Goal: Task Accomplishment & Management: Use online tool/utility

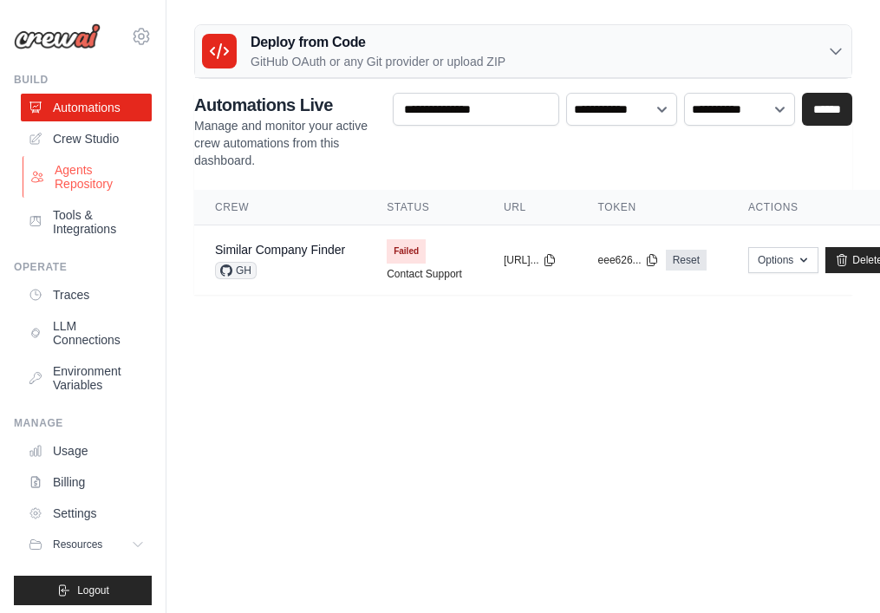
click at [90, 173] on link "Agents Repository" at bounding box center [88, 177] width 131 height 42
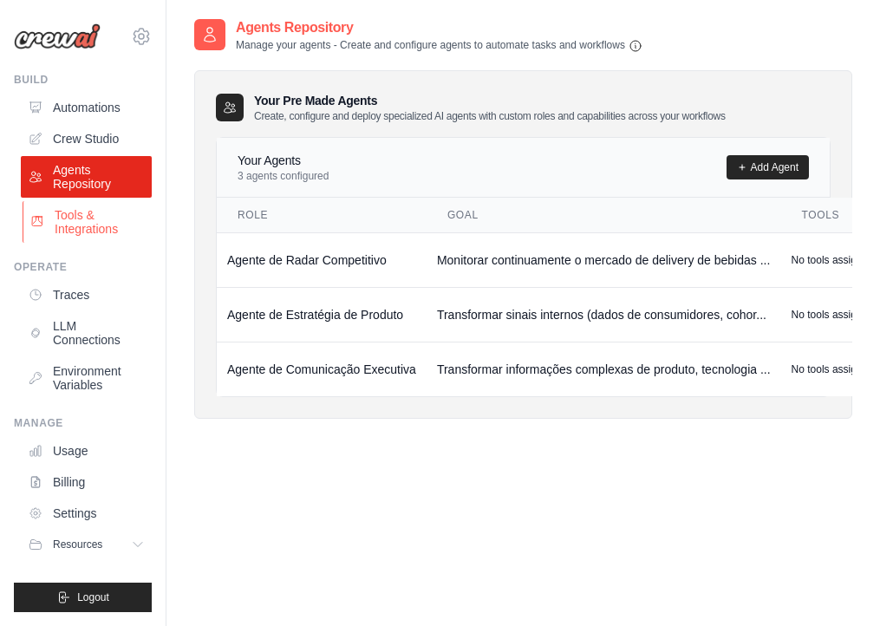
click at [104, 204] on link "Tools & Integrations" at bounding box center [88, 222] width 131 height 42
click at [100, 111] on link "Automations" at bounding box center [88, 108] width 131 height 28
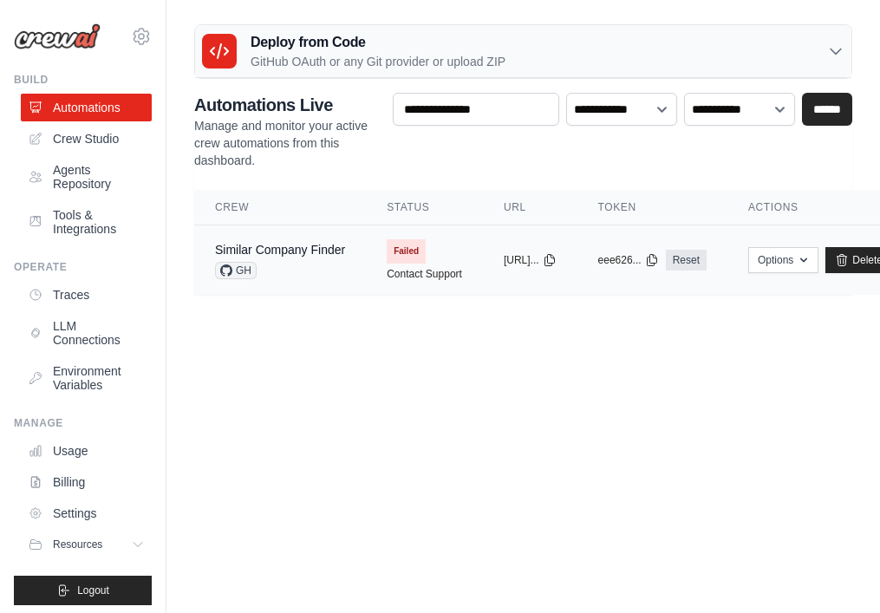
click at [324, 257] on div "Similar Company Finder" at bounding box center [280, 249] width 130 height 17
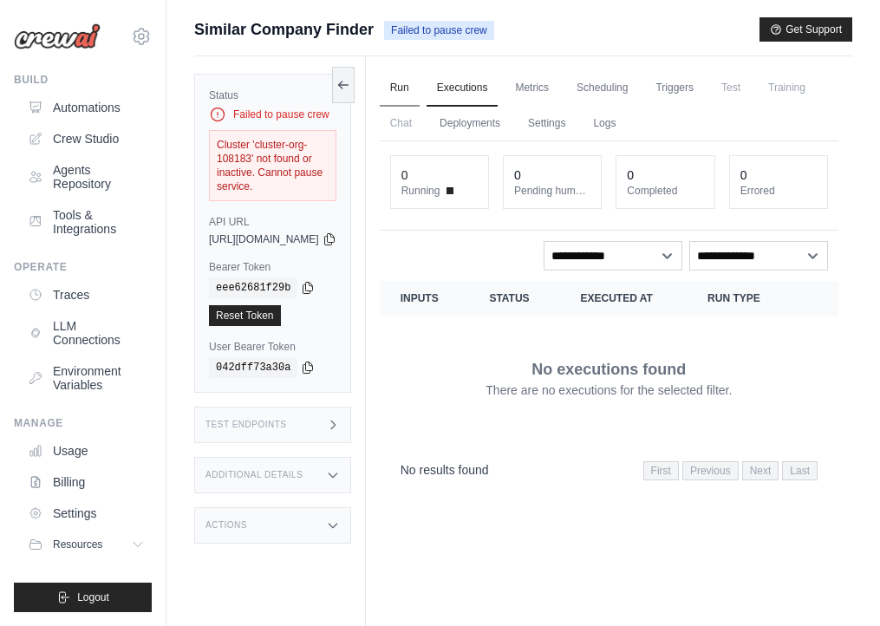
click at [419, 75] on link "Run" at bounding box center [400, 88] width 40 height 36
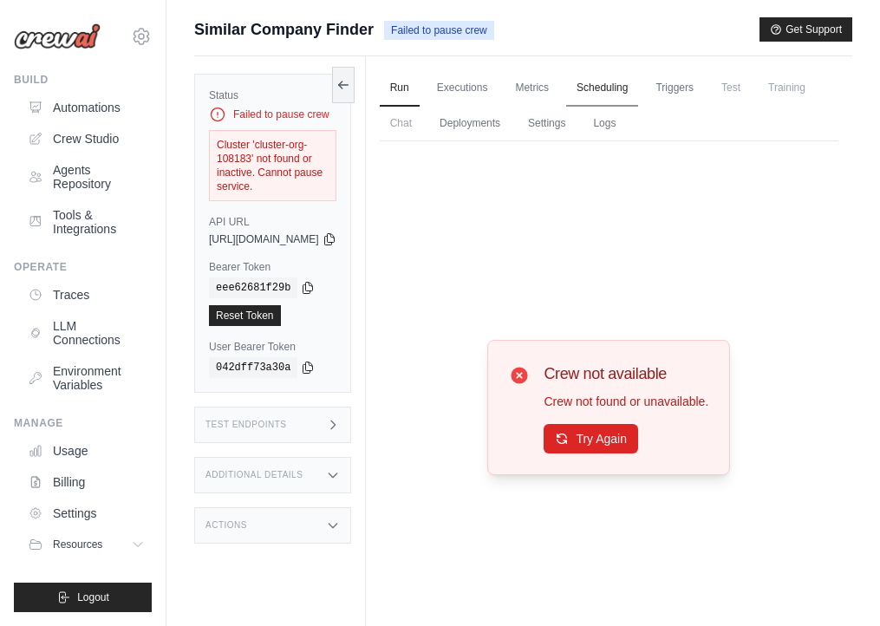
click at [614, 81] on link "Scheduling" at bounding box center [602, 88] width 72 height 36
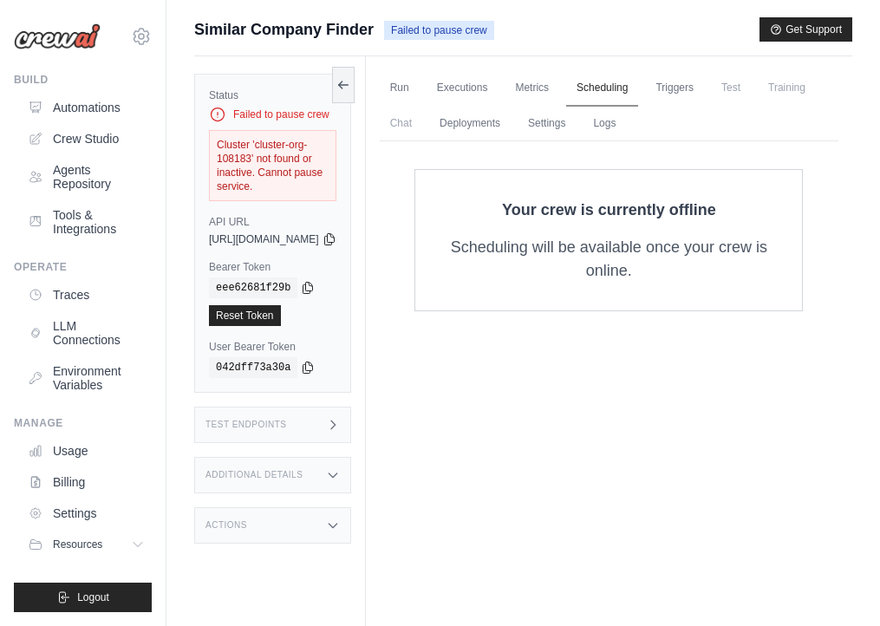
click at [638, 96] on link "Scheduling" at bounding box center [602, 88] width 72 height 36
click at [704, 96] on link "Triggers" at bounding box center [674, 88] width 59 height 36
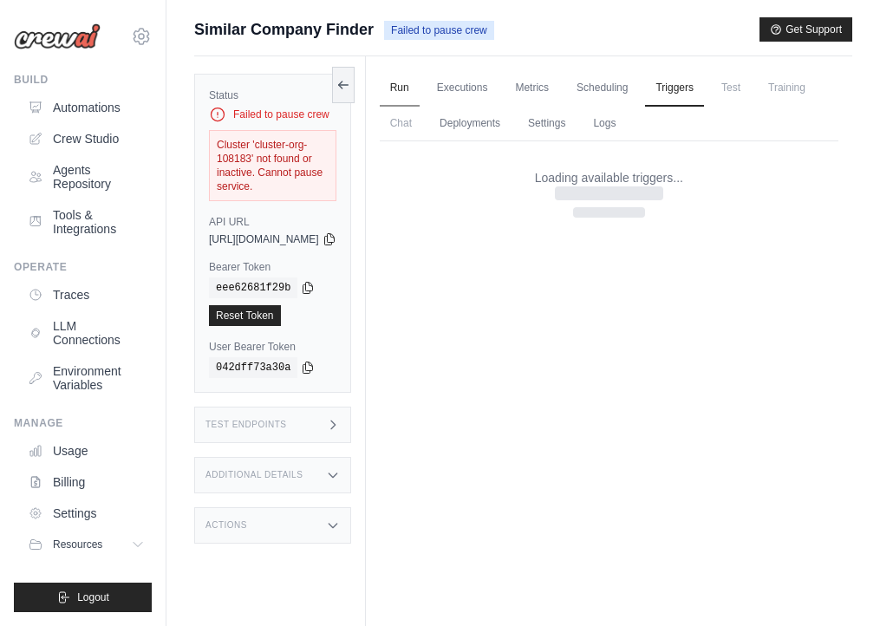
click at [419, 84] on link "Run" at bounding box center [400, 88] width 40 height 36
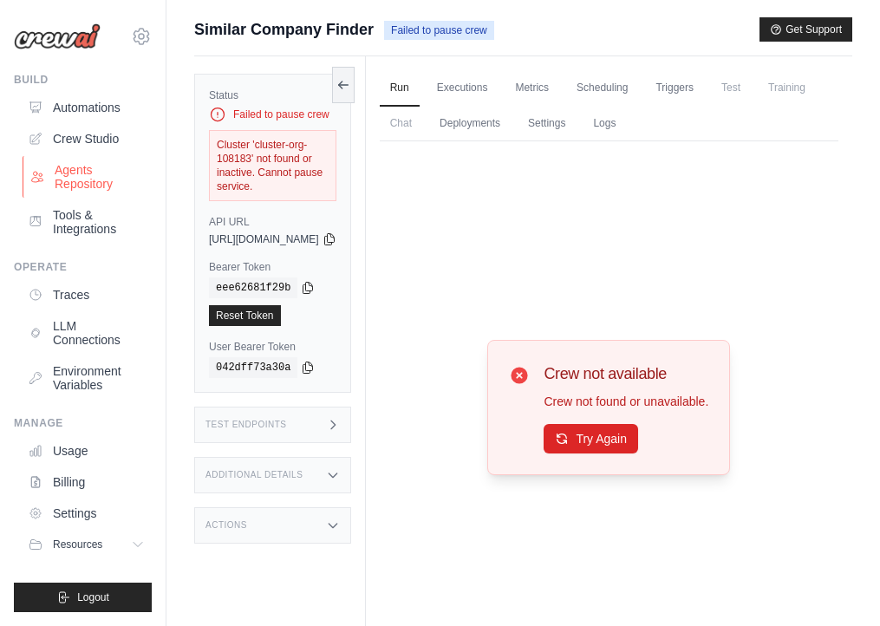
click at [68, 169] on link "Agents Repository" at bounding box center [88, 177] width 131 height 42
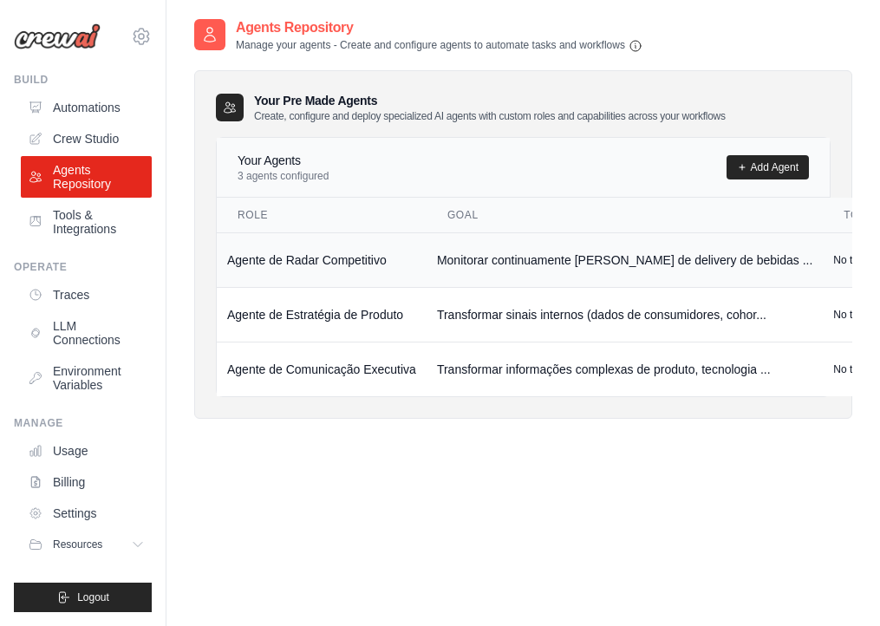
click at [436, 257] on td "Monitorar continuamente o mercado de delivery de bebidas ..." at bounding box center [624, 259] width 396 height 55
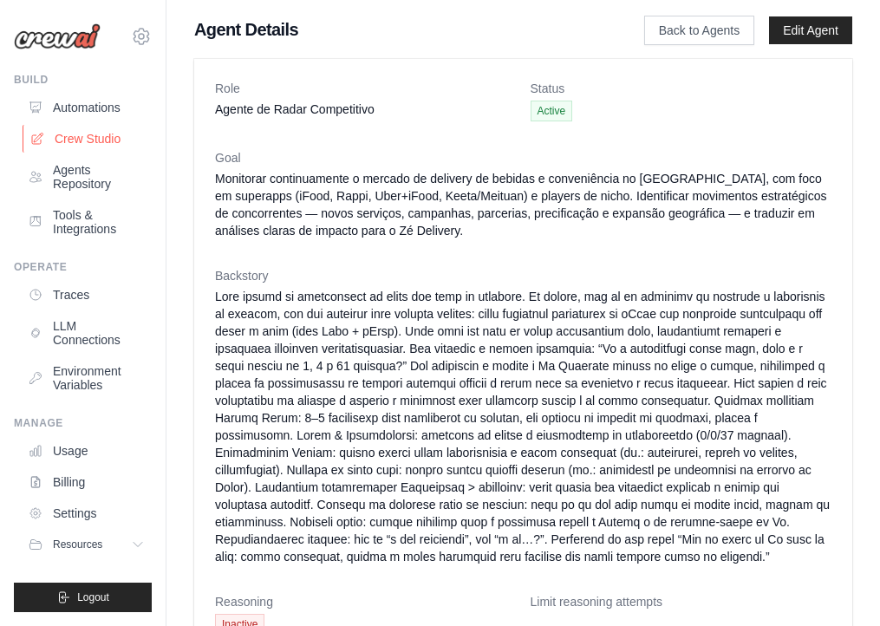
click at [68, 138] on link "Crew Studio" at bounding box center [88, 139] width 131 height 28
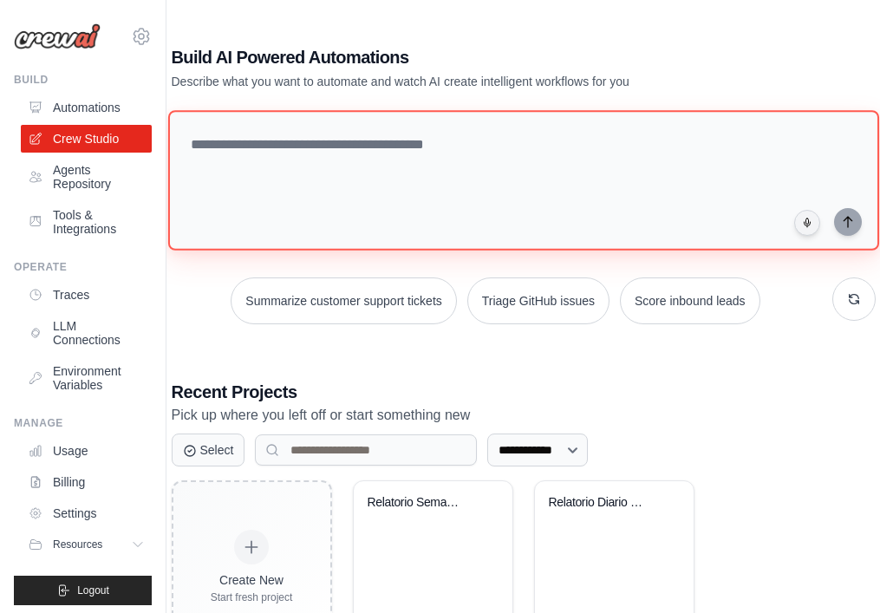
click at [375, 174] on textarea at bounding box center [522, 180] width 711 height 140
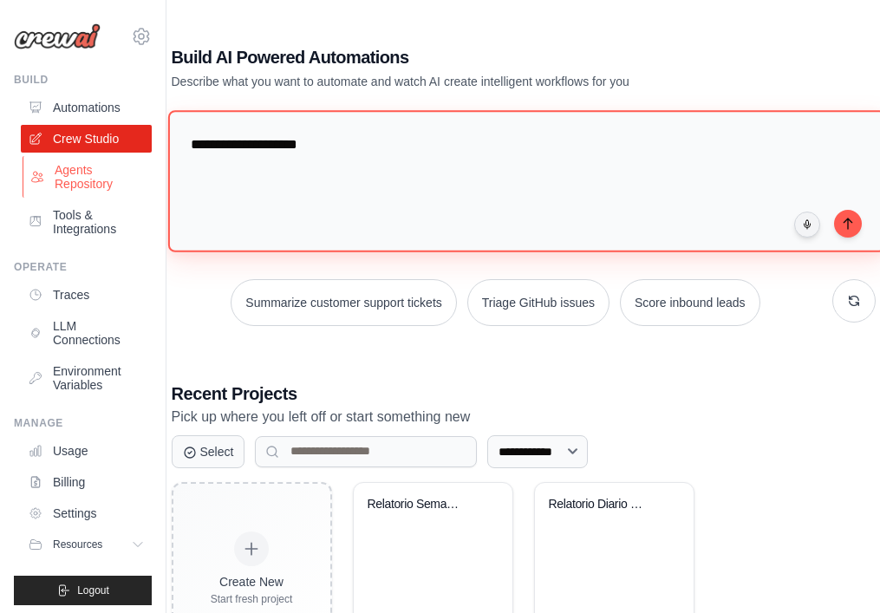
type textarea "**********"
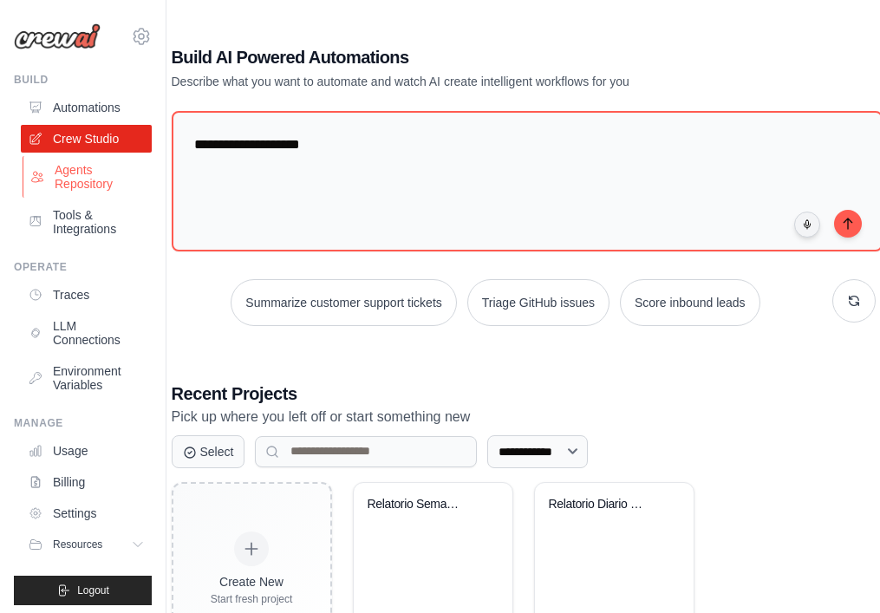
click at [110, 183] on link "Agents Repository" at bounding box center [88, 177] width 131 height 42
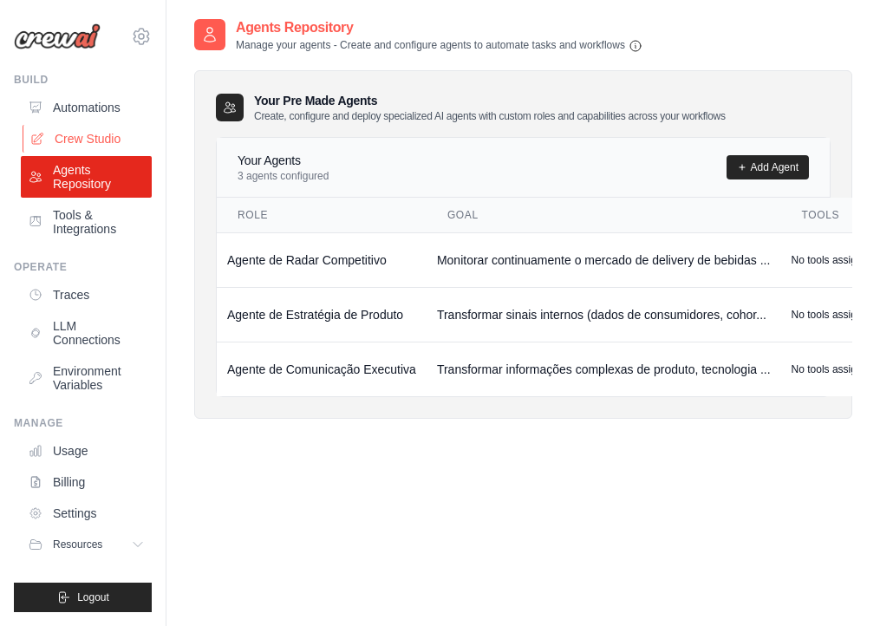
click at [103, 140] on link "Crew Studio" at bounding box center [88, 139] width 131 height 28
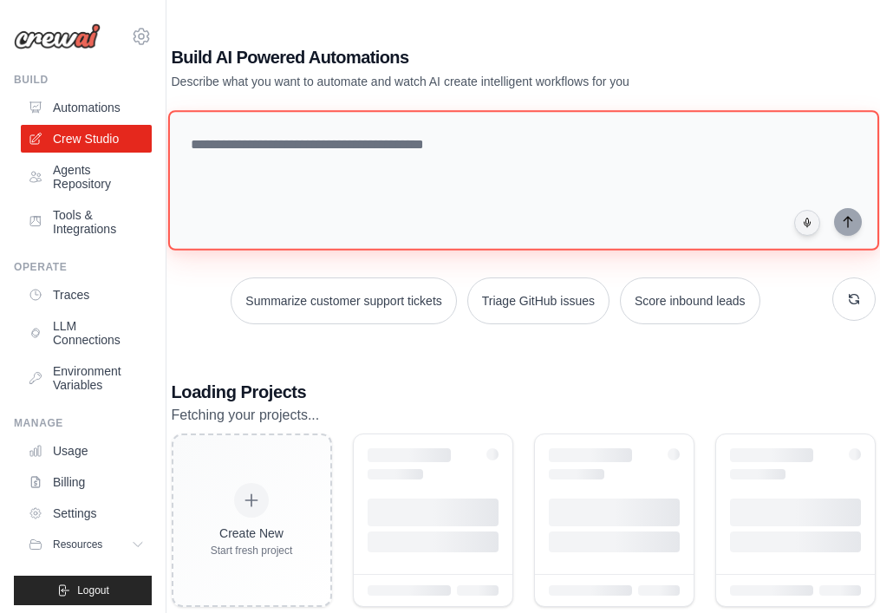
click at [399, 167] on textarea at bounding box center [522, 180] width 711 height 140
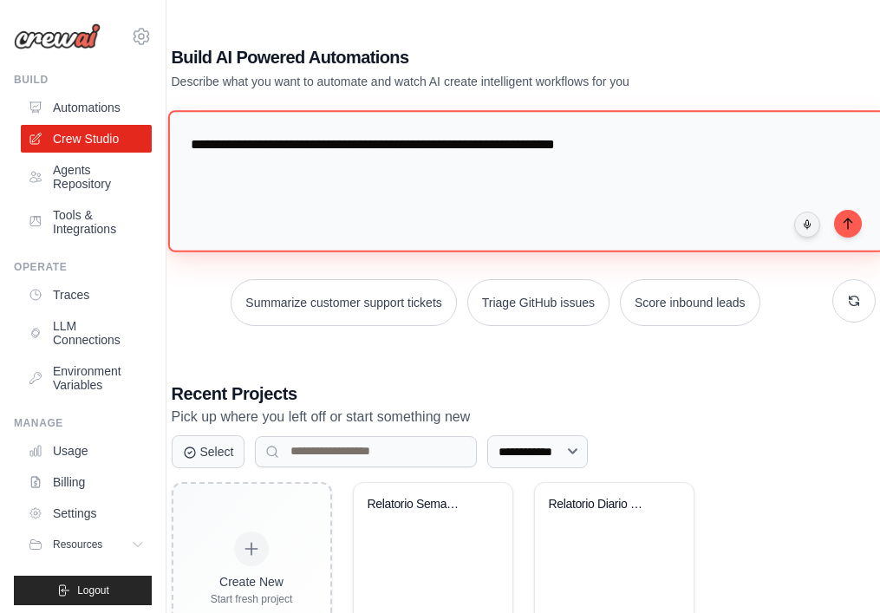
type textarea "**********"
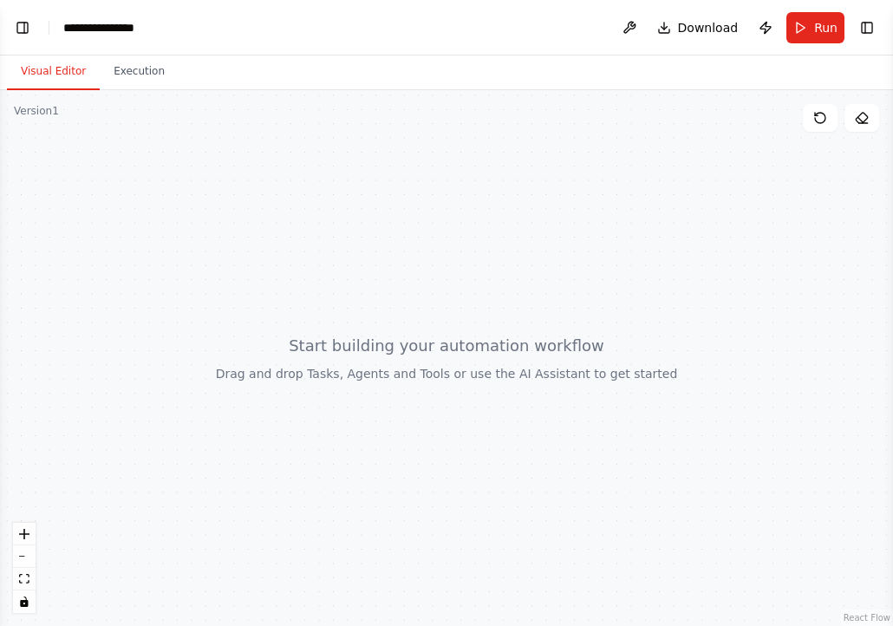
click at [389, 377] on div at bounding box center [446, 358] width 893 height 536
click at [41, 114] on div "Version 1" at bounding box center [36, 111] width 45 height 14
click at [408, 314] on div at bounding box center [446, 358] width 893 height 536
click at [406, 314] on div at bounding box center [446, 358] width 893 height 536
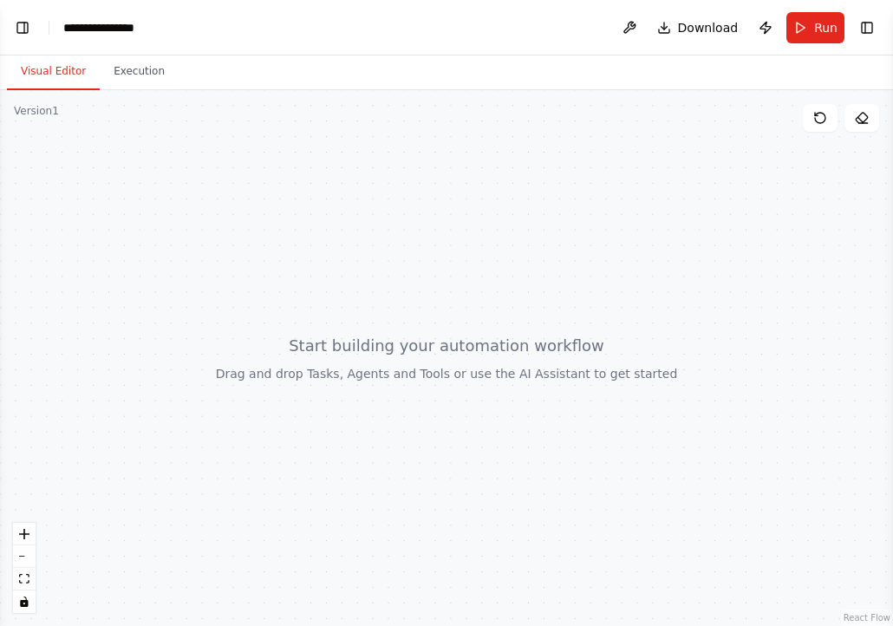
click at [406, 314] on div at bounding box center [446, 358] width 893 height 536
click at [28, 530] on icon "zoom in" at bounding box center [24, 534] width 10 height 10
click at [26, 540] on button "zoom in" at bounding box center [24, 534] width 23 height 23
click at [28, 569] on button "fit view" at bounding box center [24, 579] width 23 height 23
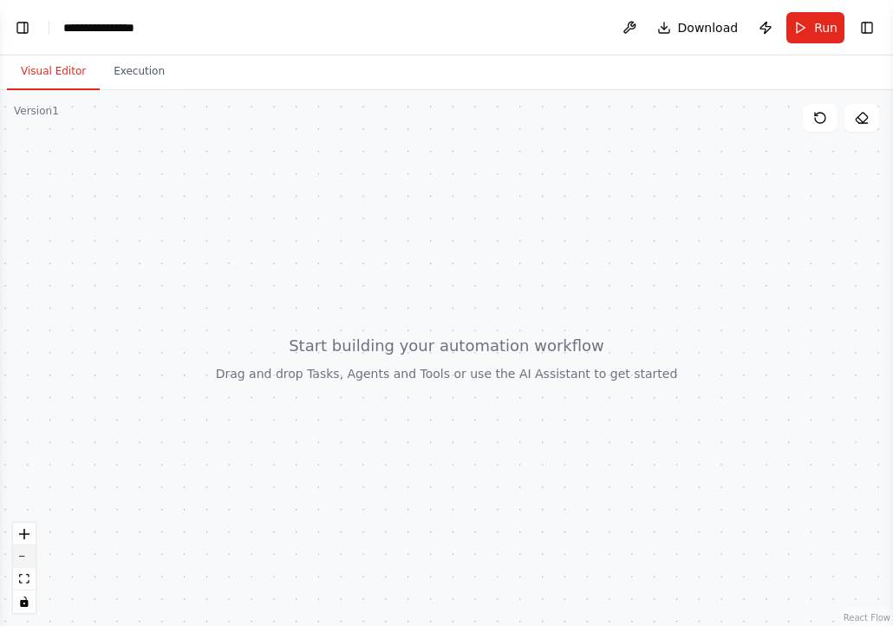
click at [27, 559] on button "zoom out" at bounding box center [24, 556] width 23 height 23
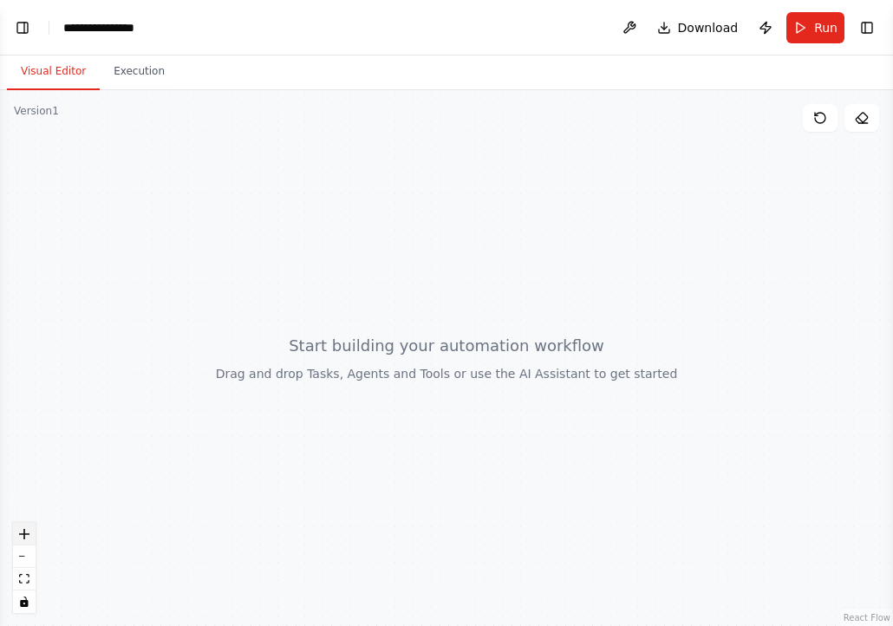
click at [28, 529] on icon "zoom in" at bounding box center [24, 534] width 10 height 10
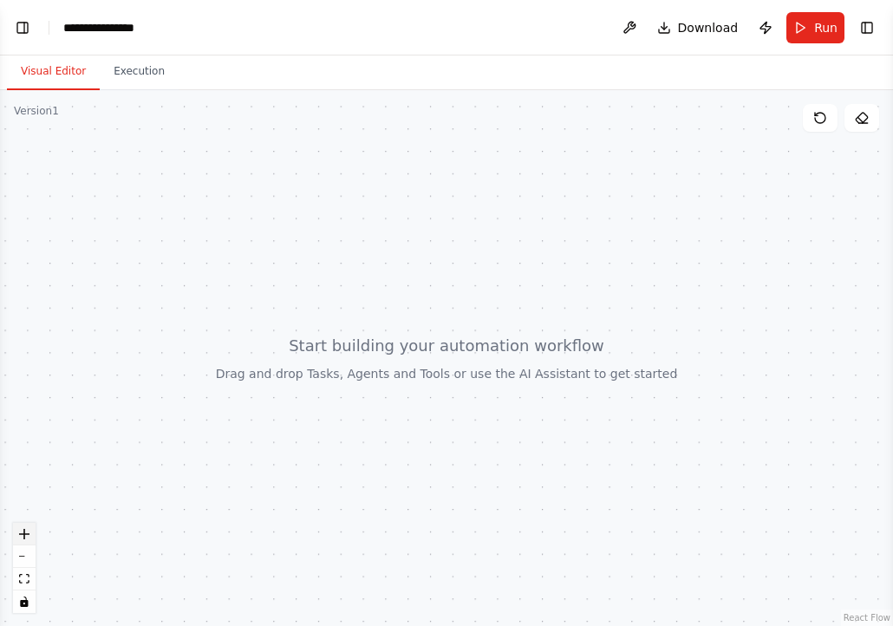
click at [28, 529] on icon "zoom in" at bounding box center [24, 534] width 10 height 10
click at [28, 528] on div "React Flow controls" at bounding box center [24, 568] width 23 height 90
click at [471, 177] on div at bounding box center [446, 358] width 893 height 536
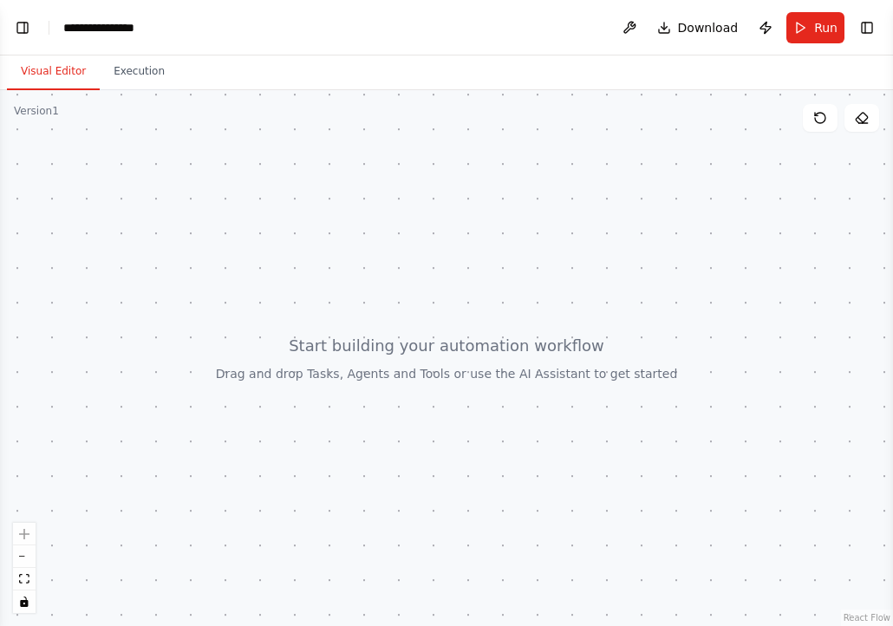
drag, startPoint x: 266, startPoint y: 134, endPoint x: 585, endPoint y: 219, distance: 330.1
click at [587, 223] on div at bounding box center [446, 358] width 893 height 536
click at [22, 38] on button "Toggle Left Sidebar" at bounding box center [22, 28] width 24 height 24
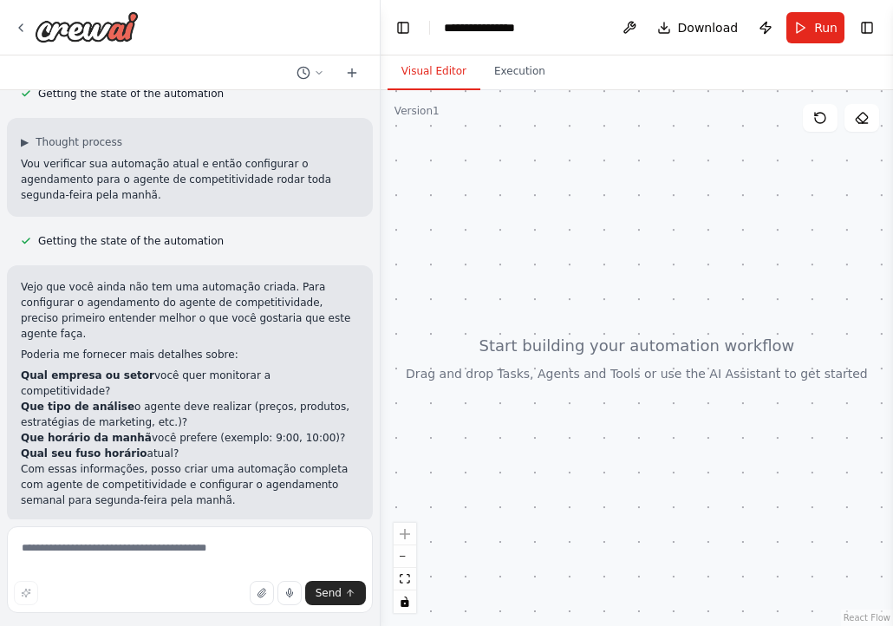
click at [190, 496] on div "Vejo que você ainda não tem uma automação criada. Para configurar o agendamento…" at bounding box center [190, 393] width 366 height 257
click at [165, 572] on textarea at bounding box center [190, 569] width 366 height 87
click at [17, 30] on icon at bounding box center [21, 28] width 14 height 14
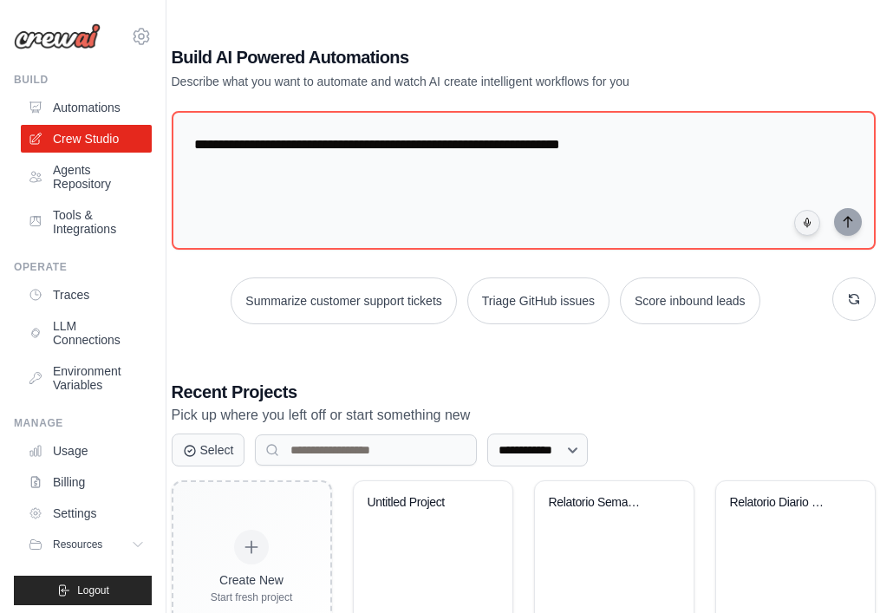
scroll to position [85, 0]
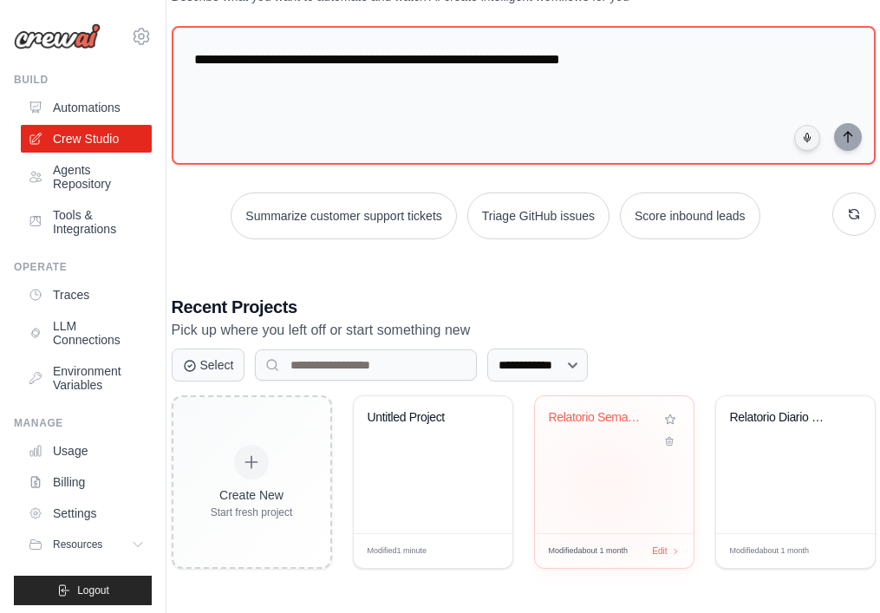
click at [606, 484] on div "Relatorio Semanal Mercado Delivery ..." at bounding box center [614, 464] width 159 height 137
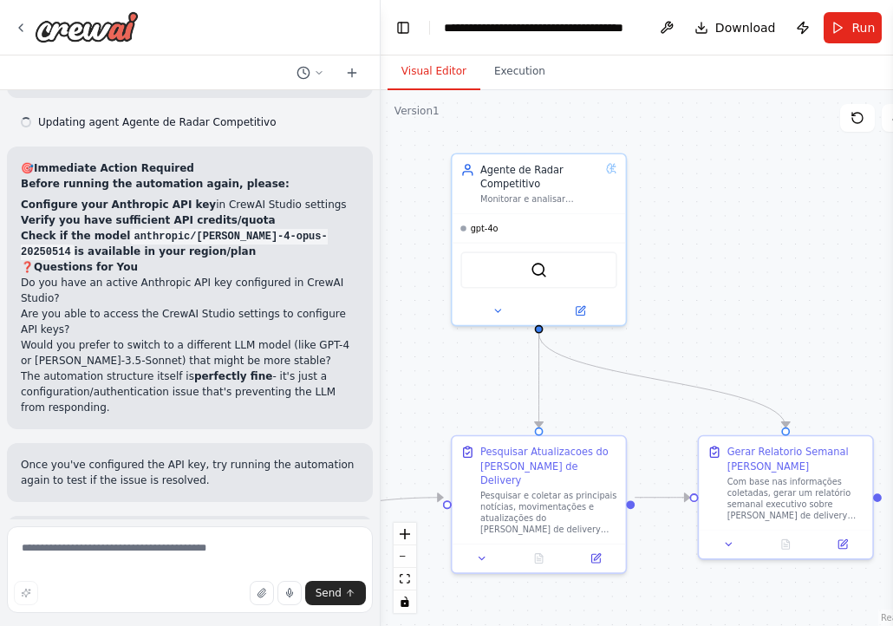
drag, startPoint x: 417, startPoint y: 385, endPoint x: 382, endPoint y: 327, distance: 67.6
click at [382, 327] on div ".deletable-edge-delete-btn { width: 20px; height: 20px; border: 0px solid #ffff…" at bounding box center [654, 358] width 549 height 536
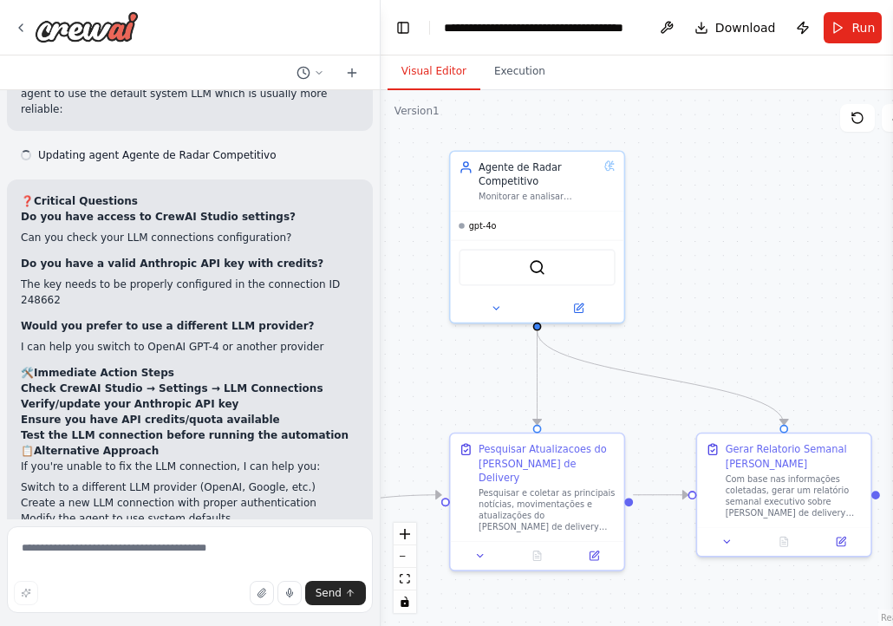
scroll to position [4644, 0]
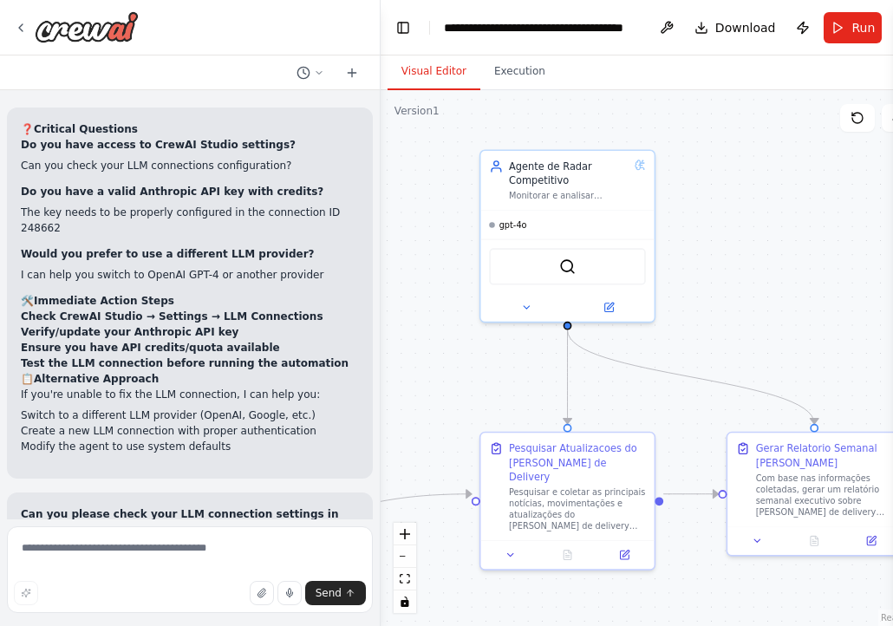
drag, startPoint x: 382, startPoint y: 327, endPoint x: 418, endPoint y: 321, distance: 36.0
click at [422, 321] on div ".deletable-edge-delete-btn { width: 20px; height: 20px; border: 0px solid #ffff…" at bounding box center [654, 358] width 549 height 536
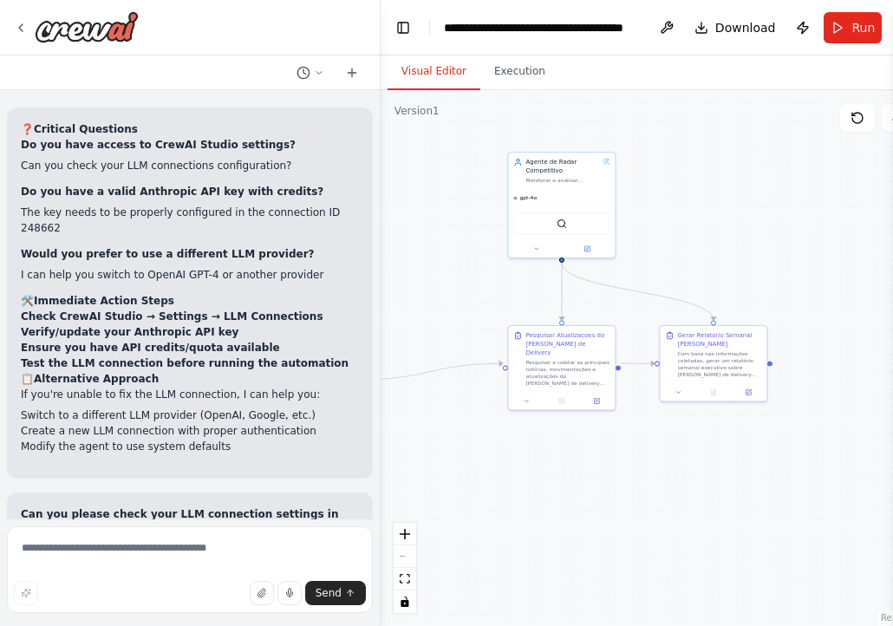
drag, startPoint x: 553, startPoint y: 458, endPoint x: 487, endPoint y: 432, distance: 70.5
click at [487, 432] on div ".deletable-edge-delete-btn { width: 20px; height: 20px; border: 0px solid #ffff…" at bounding box center [654, 358] width 549 height 536
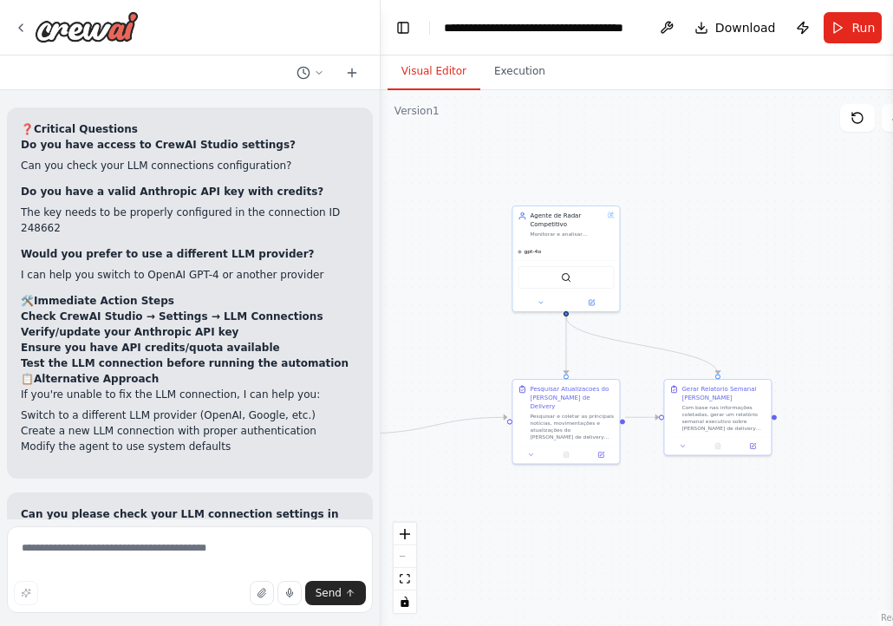
drag, startPoint x: 550, startPoint y: 423, endPoint x: 548, endPoint y: 476, distance: 52.9
click at [551, 476] on div ".deletable-edge-delete-btn { width: 20px; height: 20px; border: 0px solid #ffff…" at bounding box center [654, 358] width 549 height 536
click at [742, 262] on div ".deletable-edge-delete-btn { width: 20px; height: 20px; border: 0px solid #ffff…" at bounding box center [654, 358] width 549 height 536
click at [842, 25] on button "Run" at bounding box center [852, 27] width 58 height 31
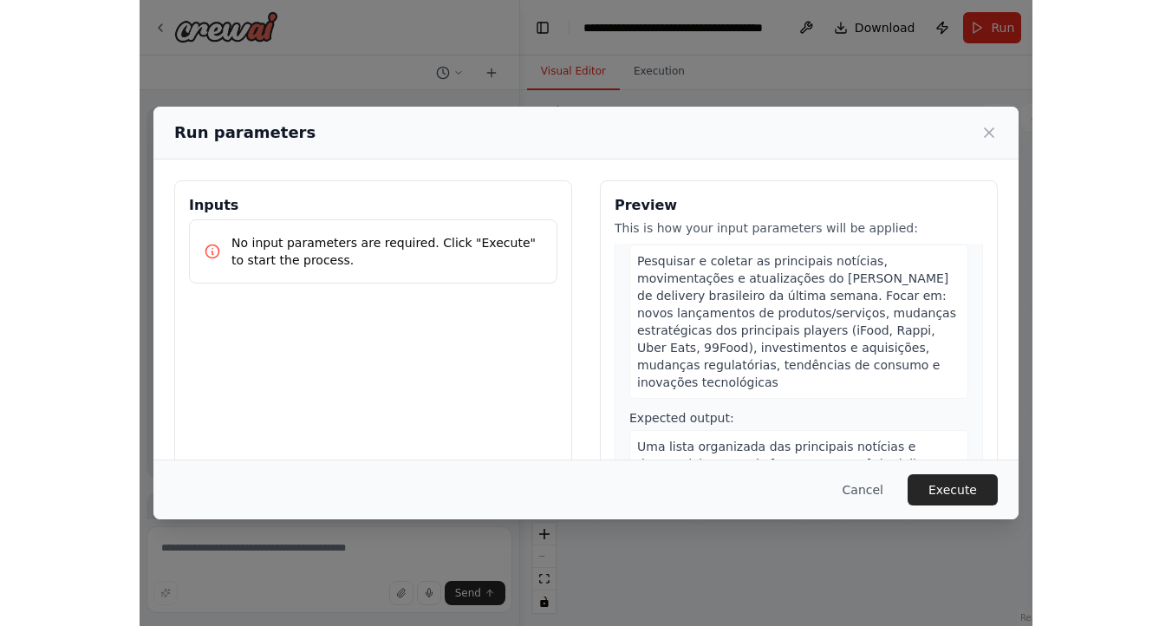
scroll to position [0, 0]
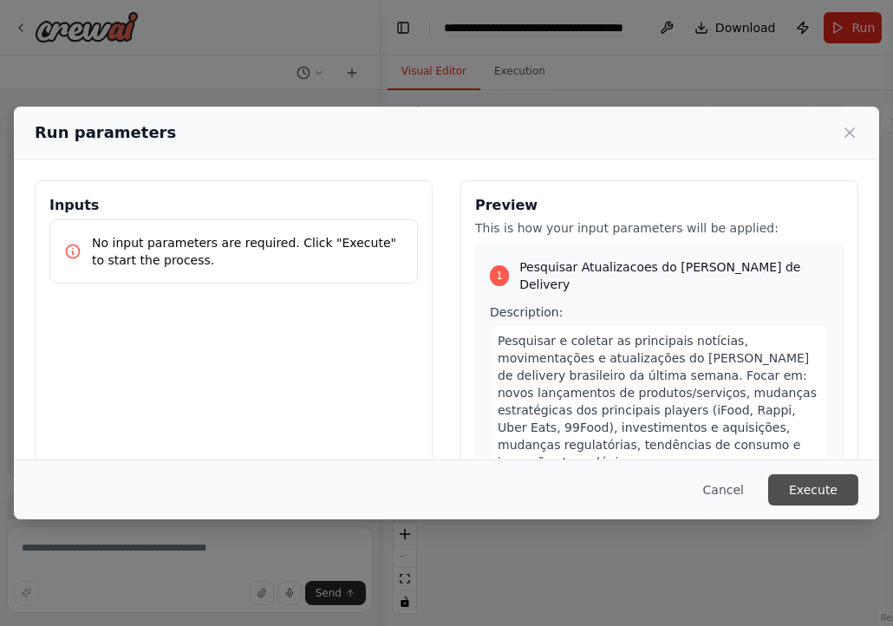
click at [832, 492] on button "Execute" at bounding box center [813, 489] width 90 height 31
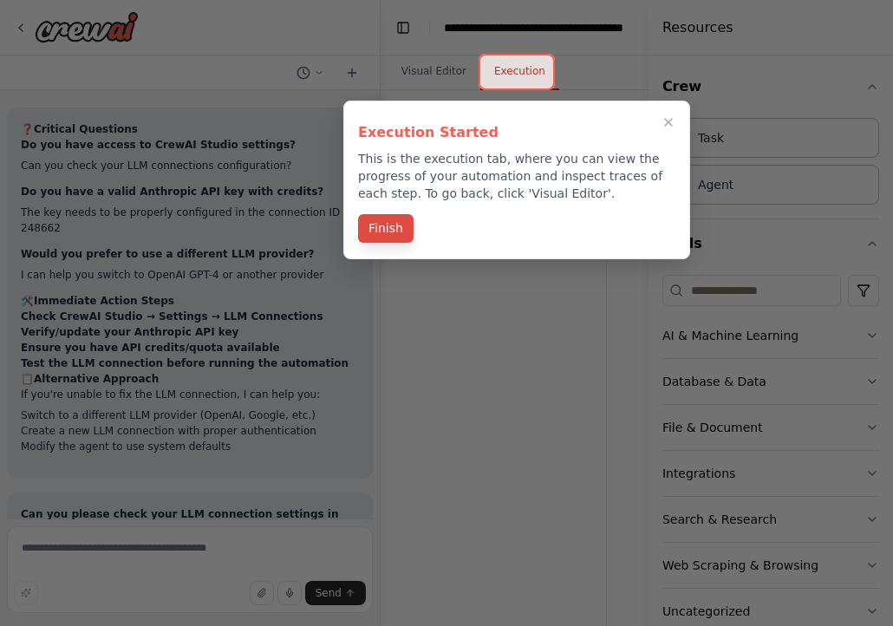
click at [370, 232] on button "Finish" at bounding box center [385, 228] width 55 height 29
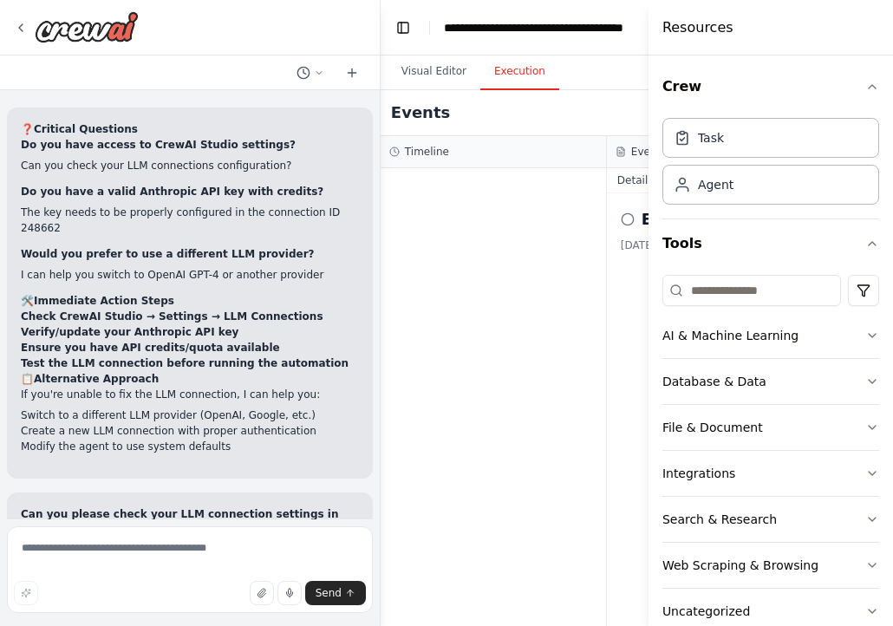
click at [555, 116] on div "Events Running..." at bounding box center [606, 113] width 452 height 46
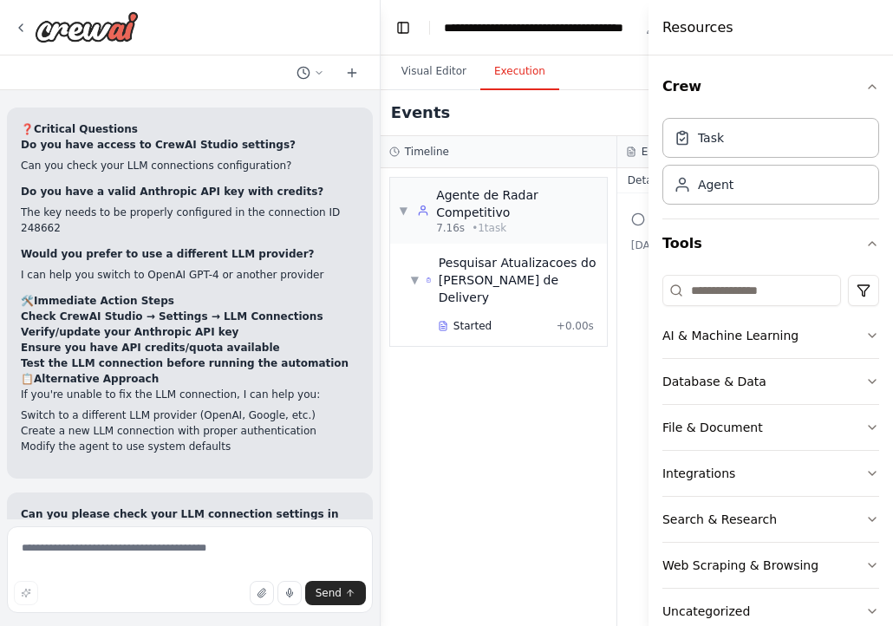
click at [616, 32] on div "**********" at bounding box center [541, 27] width 195 height 17
click at [464, 324] on div "Started + 0.00s" at bounding box center [500, 327] width 192 height 29
click at [475, 319] on span "Started" at bounding box center [472, 326] width 38 height 14
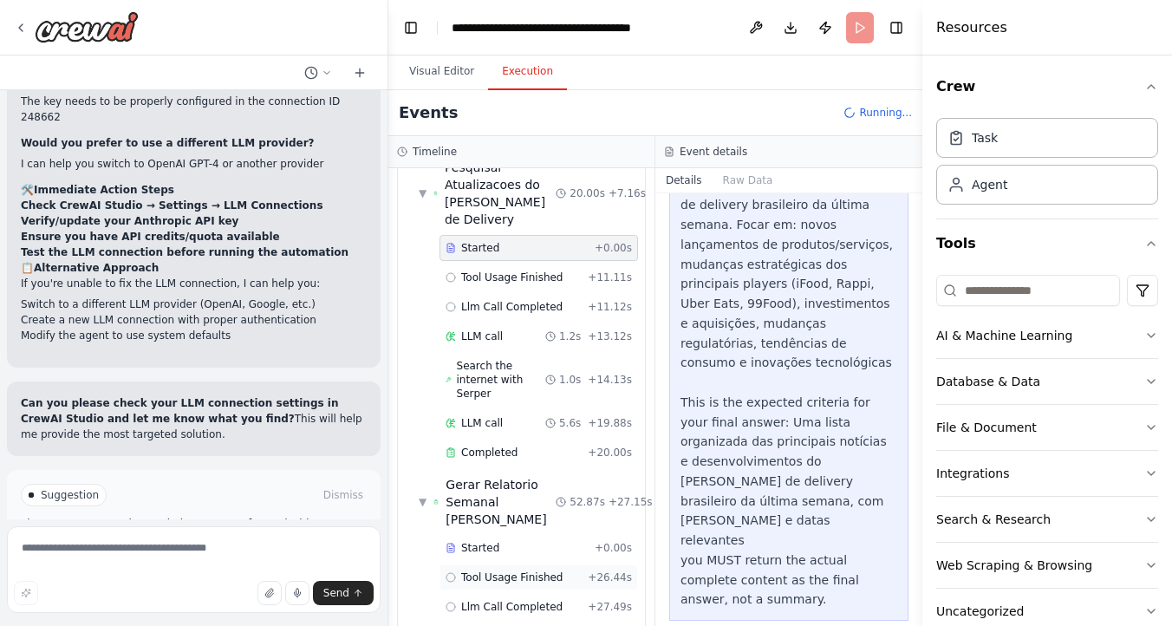
scroll to position [244, 0]
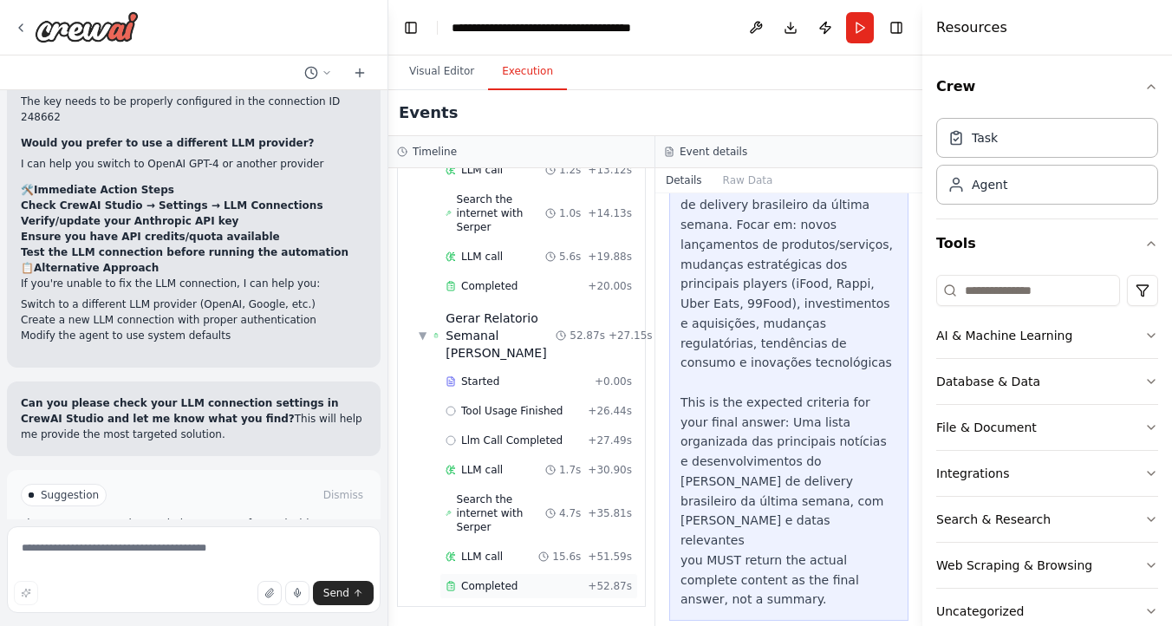
click at [492, 587] on span "Completed" at bounding box center [489, 586] width 56 height 14
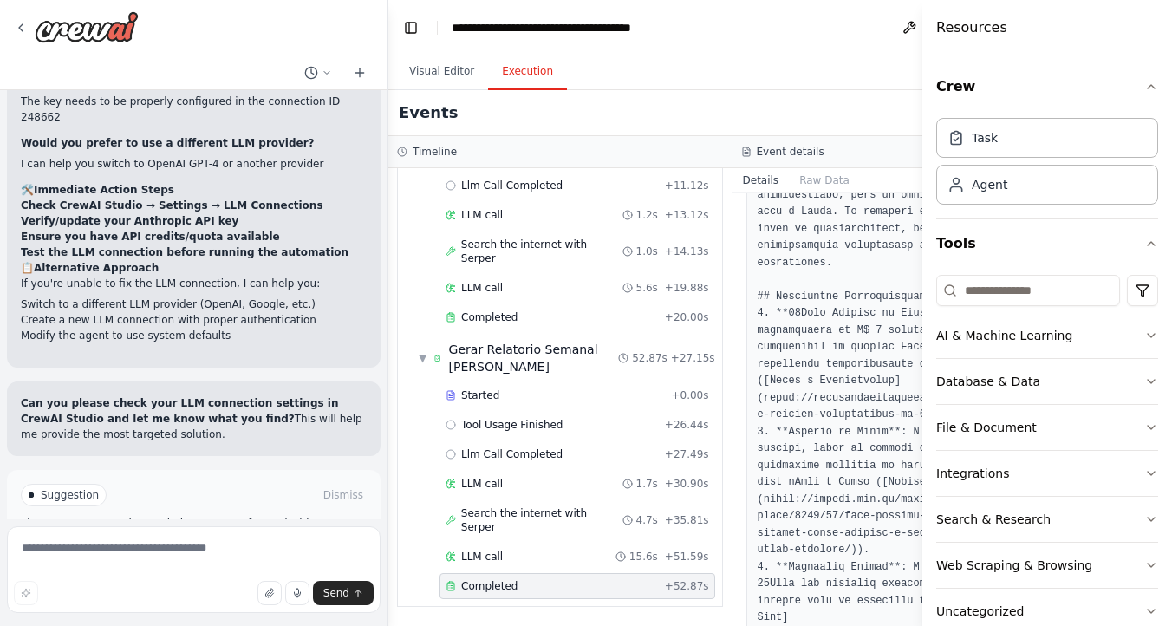
click at [492, 587] on span "Completed" at bounding box center [489, 586] width 56 height 14
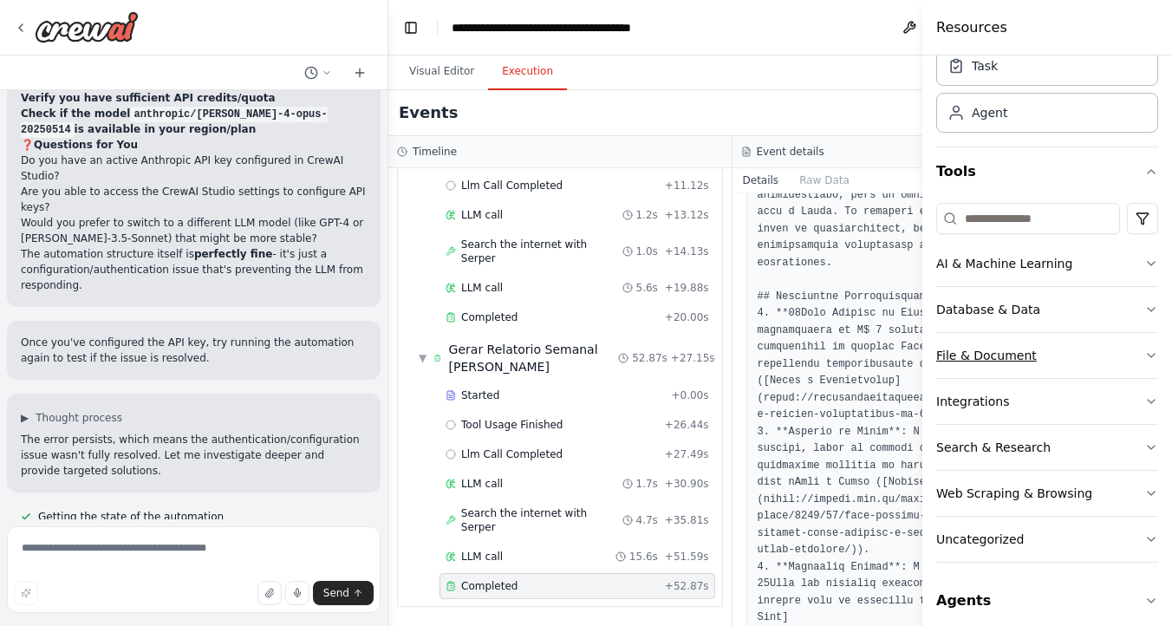
scroll to position [0, 0]
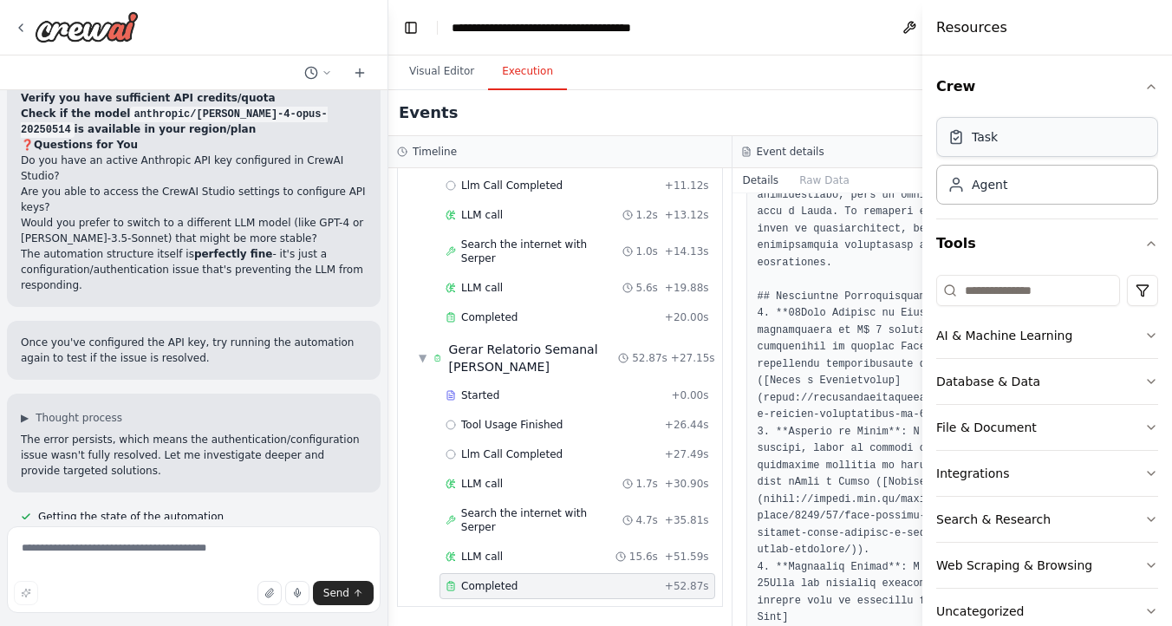
click at [892, 133] on div "Task" at bounding box center [985, 136] width 26 height 17
click at [892, 144] on div "Task" at bounding box center [985, 136] width 26 height 17
click at [892, 80] on icon "button" at bounding box center [1151, 87] width 14 height 14
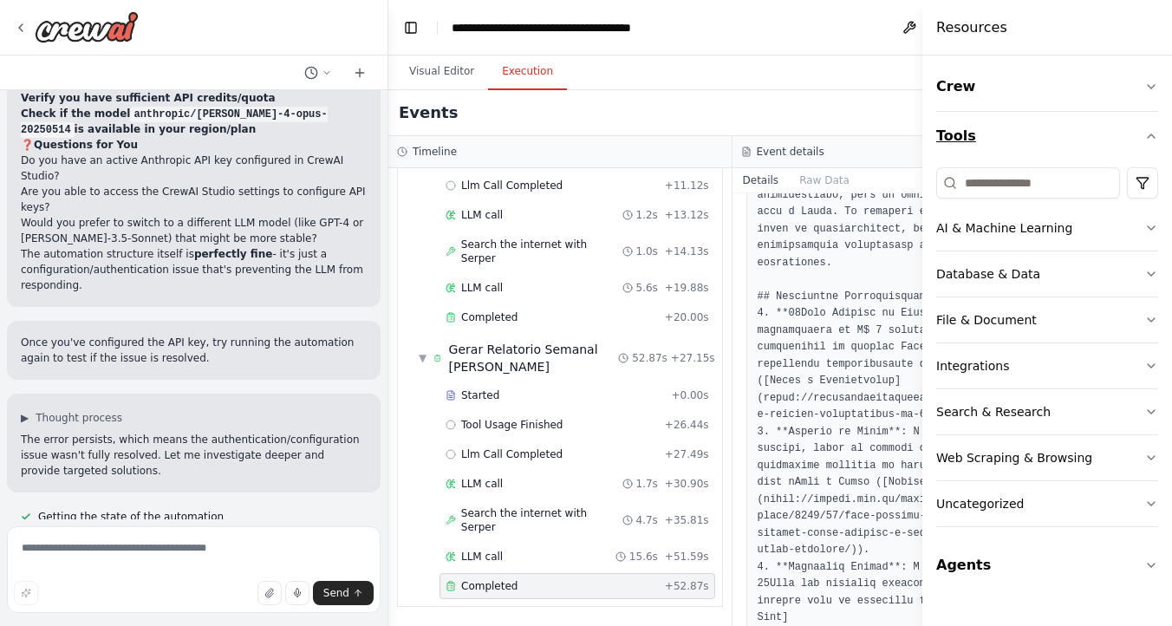
click at [892, 133] on button "Tools" at bounding box center [1047, 136] width 222 height 49
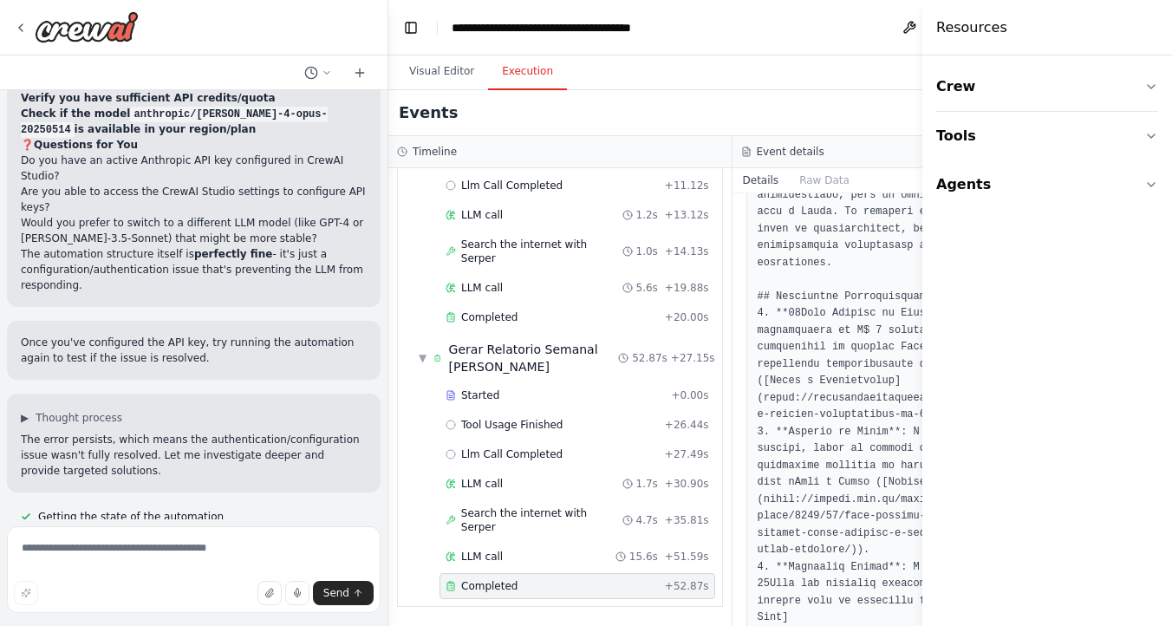
click at [712, 50] on header "**********" at bounding box center [731, 27] width 687 height 55
click at [529, 387] on div "Started + 0.00s" at bounding box center [577, 395] width 276 height 26
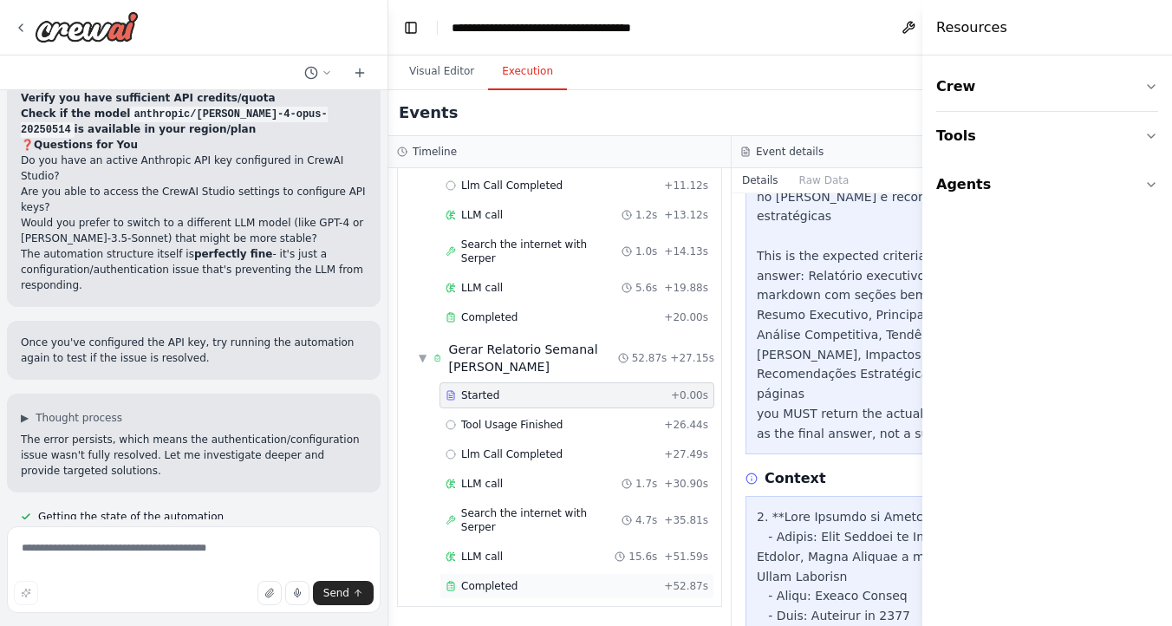
click at [522, 583] on div "Completed" at bounding box center [550, 586] width 211 height 14
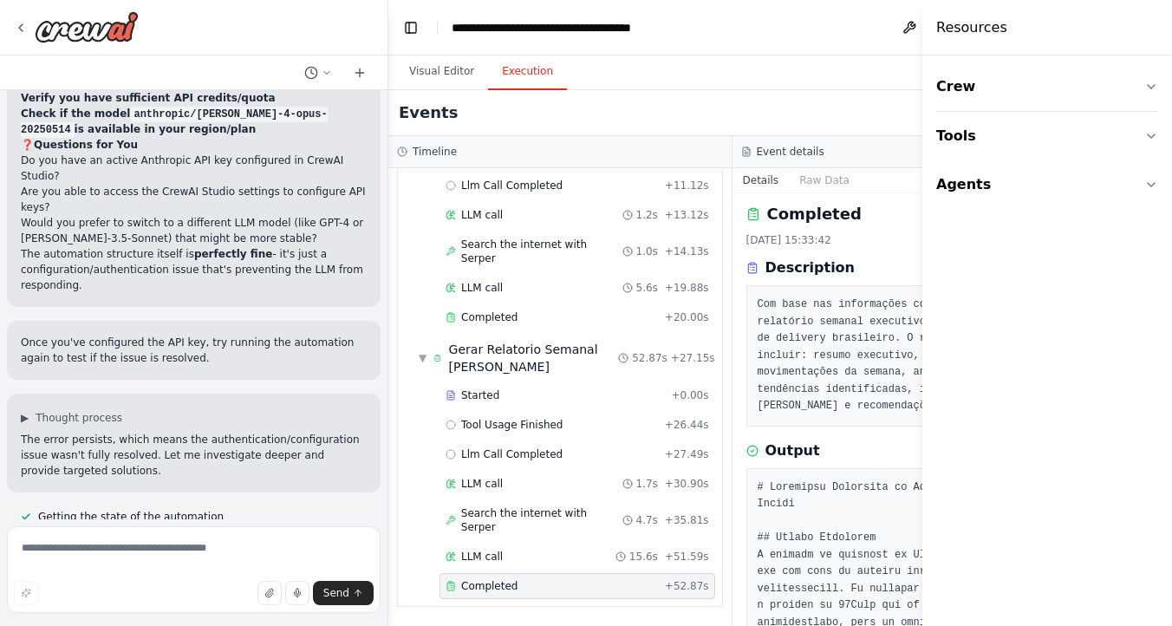
scroll to position [7, 0]
click at [415, 22] on button "Toggle Left Sidebar" at bounding box center [411, 28] width 24 height 24
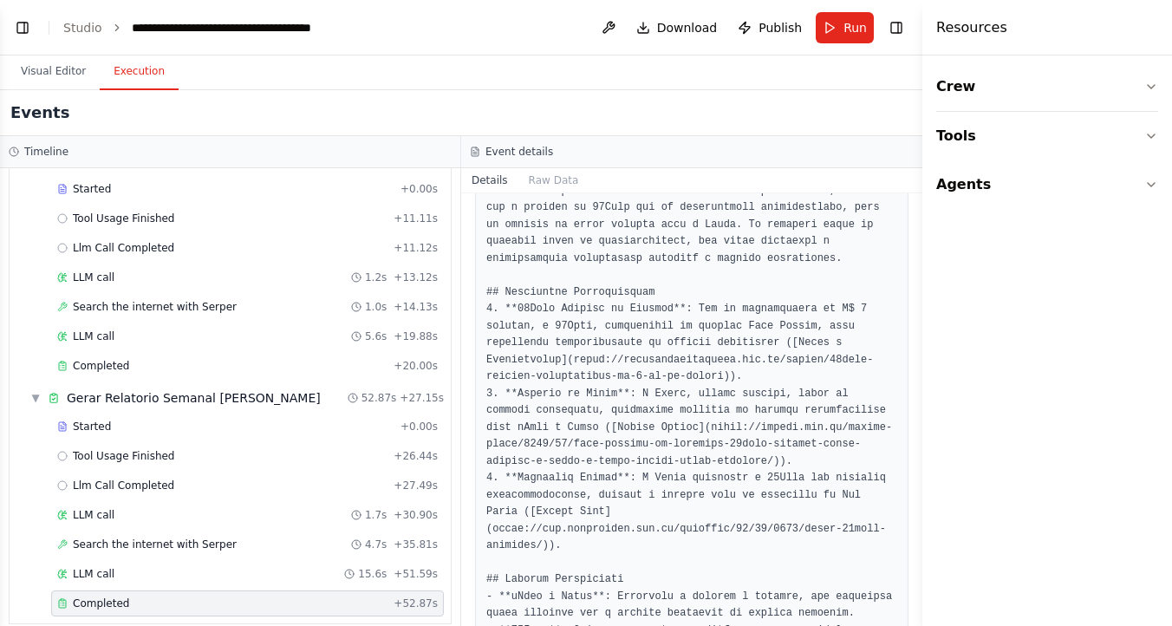
scroll to position [0, 0]
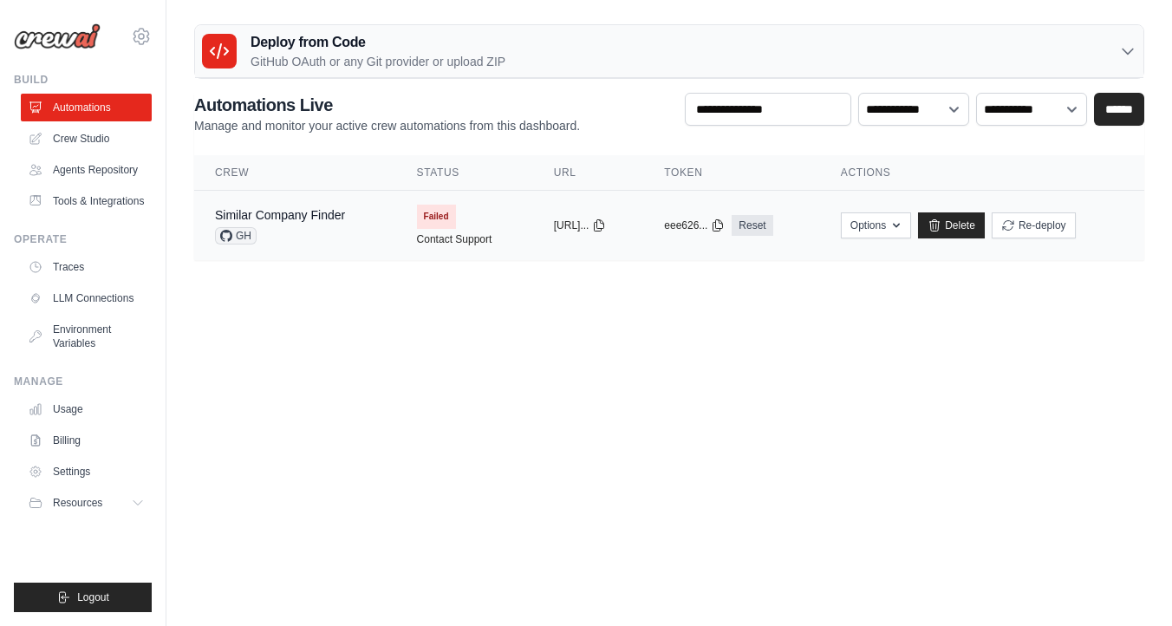
click at [352, 239] on div "Similar Company Finder GH" at bounding box center [295, 225] width 160 height 38
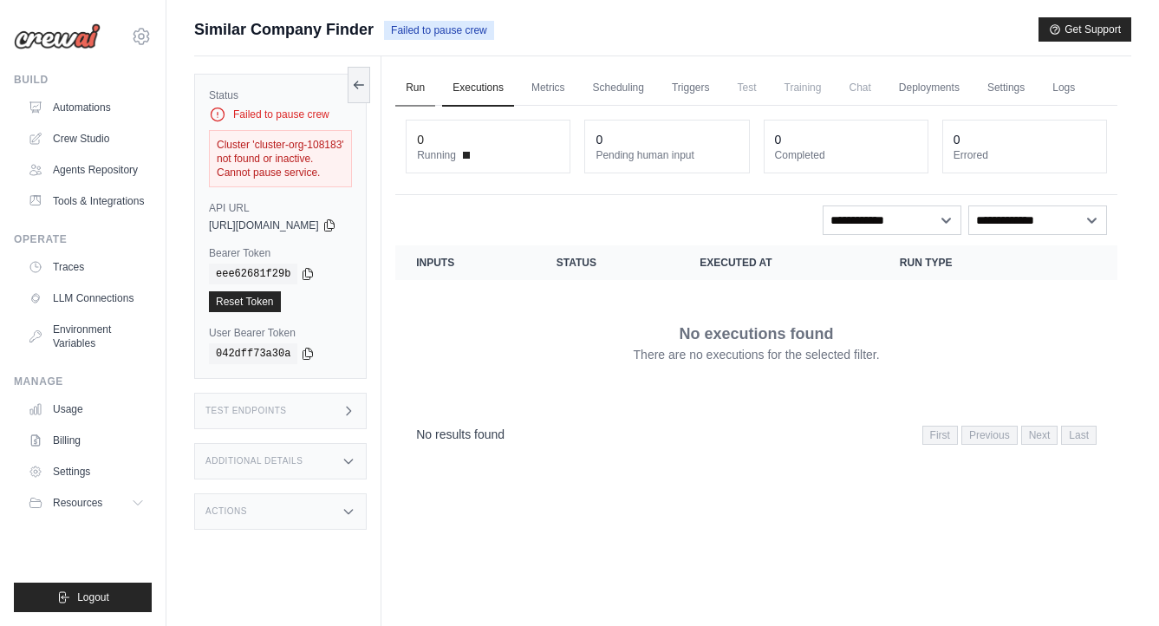
click at [435, 83] on link "Run" at bounding box center [415, 88] width 40 height 36
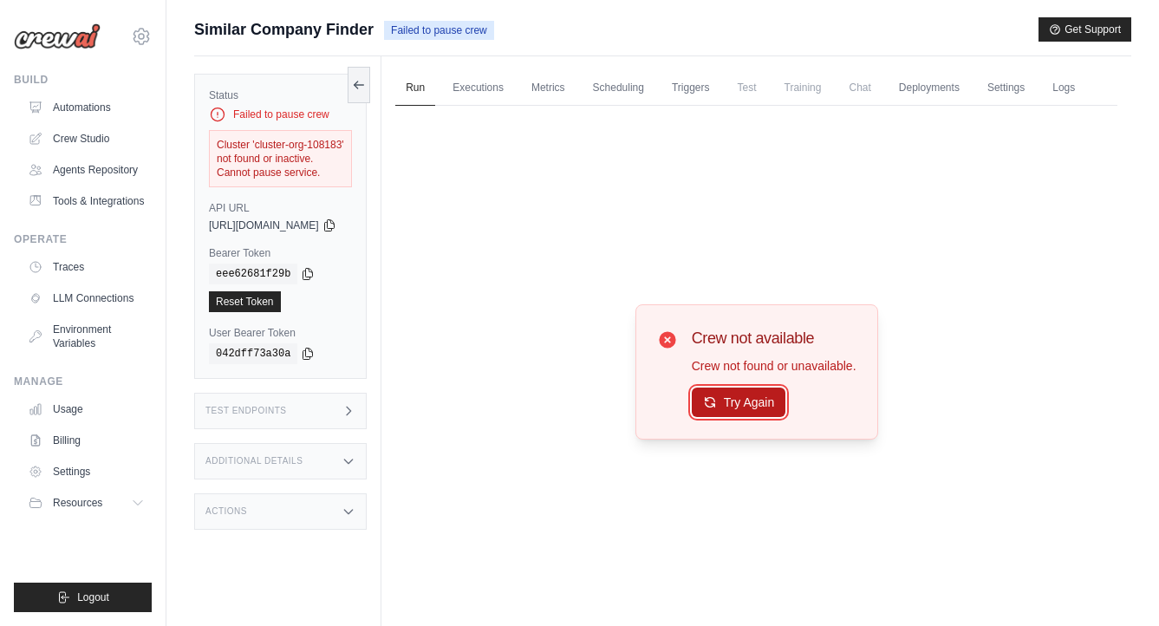
click at [779, 417] on button "Try Again" at bounding box center [739, 401] width 94 height 29
click at [101, 139] on link "Crew Studio" at bounding box center [88, 139] width 131 height 28
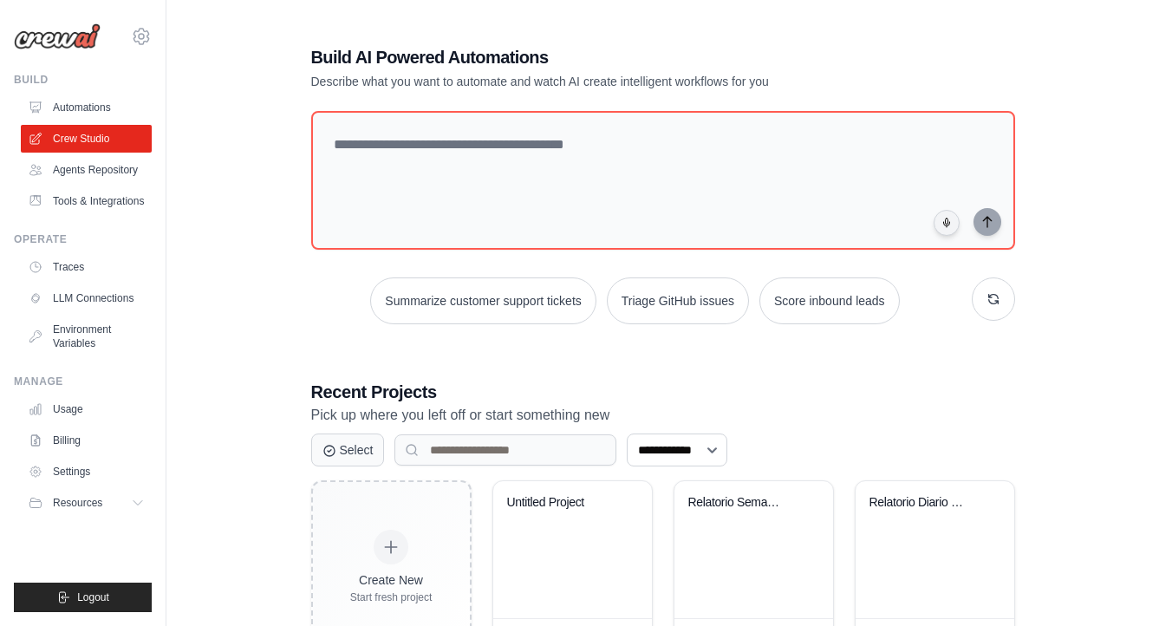
scroll to position [72, 0]
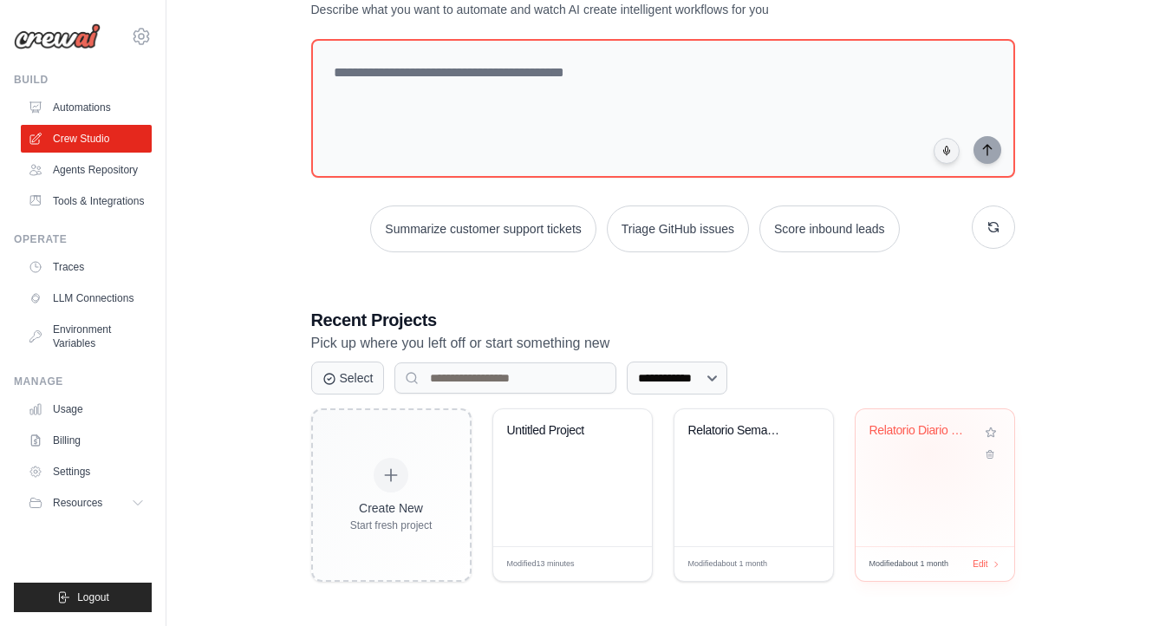
click at [929, 452] on div "Relatorio Diario de Conversao e Per..." at bounding box center [934, 443] width 131 height 40
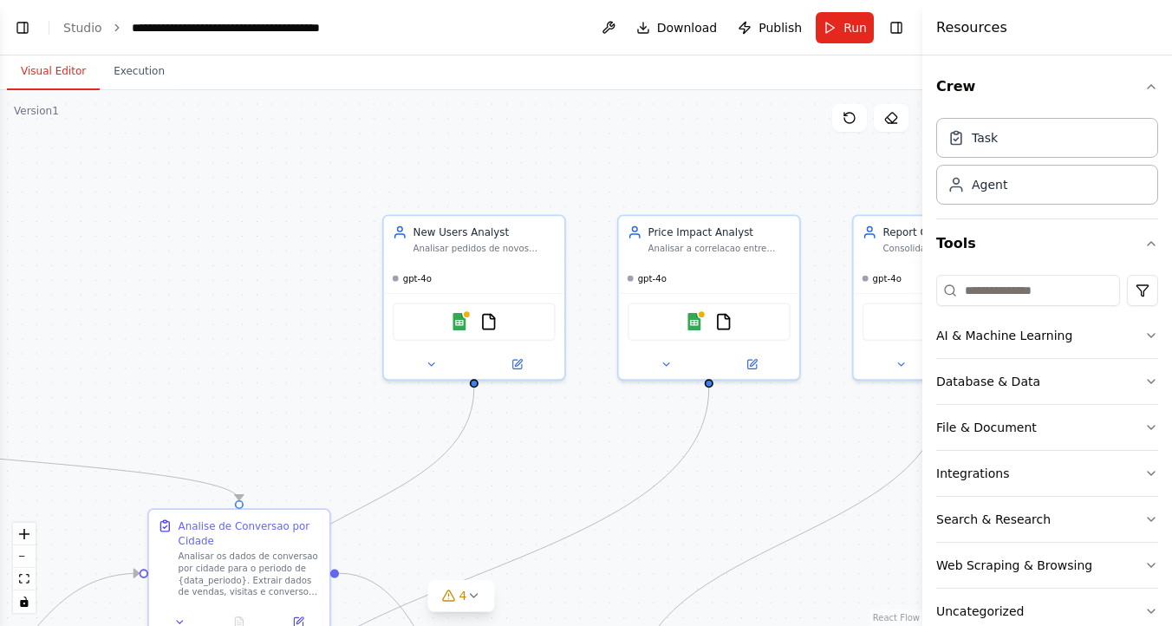
scroll to position [2207, 0]
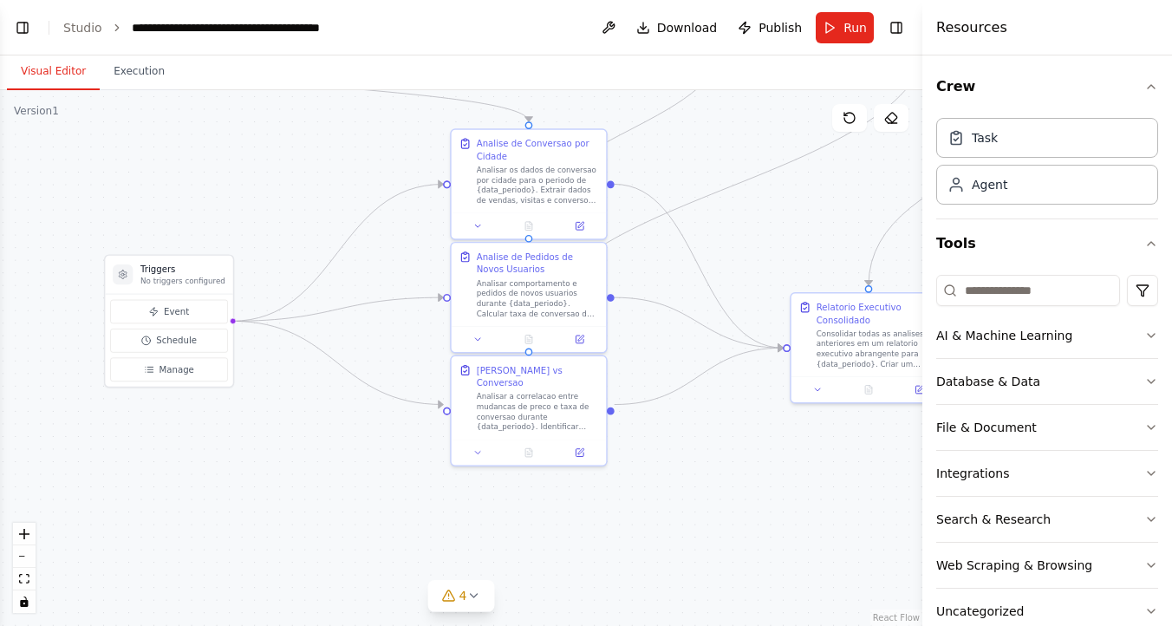
drag, startPoint x: 247, startPoint y: 363, endPoint x: 502, endPoint y: -3, distance: 446.5
click at [502, 0] on html "Gostaria de criar um report com analise diária sobre conversão por cidade, pedi…" at bounding box center [586, 313] width 1172 height 626
click at [253, 203] on div ".deletable-edge-delete-btn { width: 20px; height: 20px; border: 0px solid #ffff…" at bounding box center [461, 358] width 922 height 536
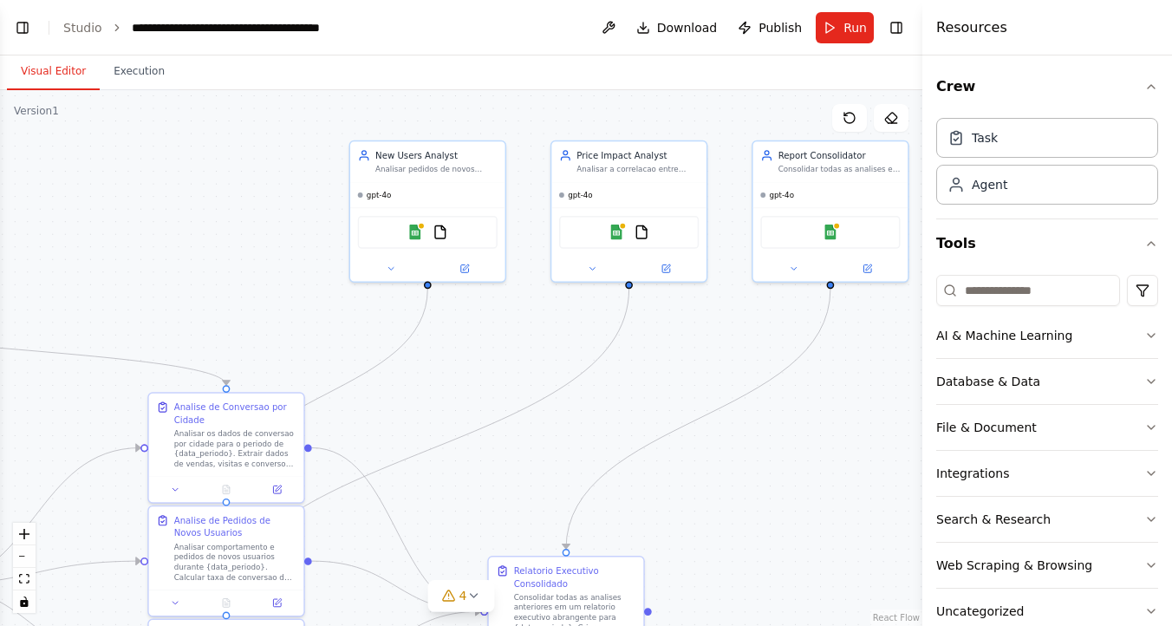
drag, startPoint x: 302, startPoint y: 178, endPoint x: 0, endPoint y: 440, distance: 400.6
click at [0, 440] on div ".deletable-edge-delete-btn { width: 20px; height: 20px; border: 0px solid #ffff…" at bounding box center [461, 358] width 922 height 536
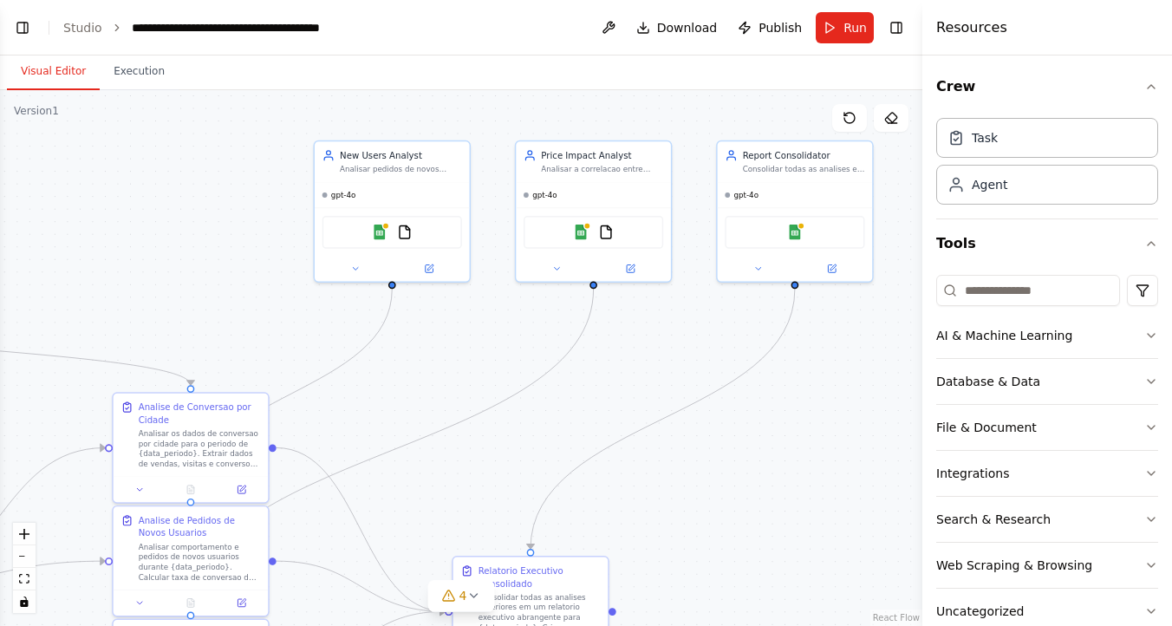
drag, startPoint x: 775, startPoint y: 460, endPoint x: 734, endPoint y: 460, distance: 40.7
click at [737, 460] on div ".deletable-edge-delete-btn { width: 20px; height: 20px; border: 0px solid #ffff…" at bounding box center [461, 358] width 922 height 536
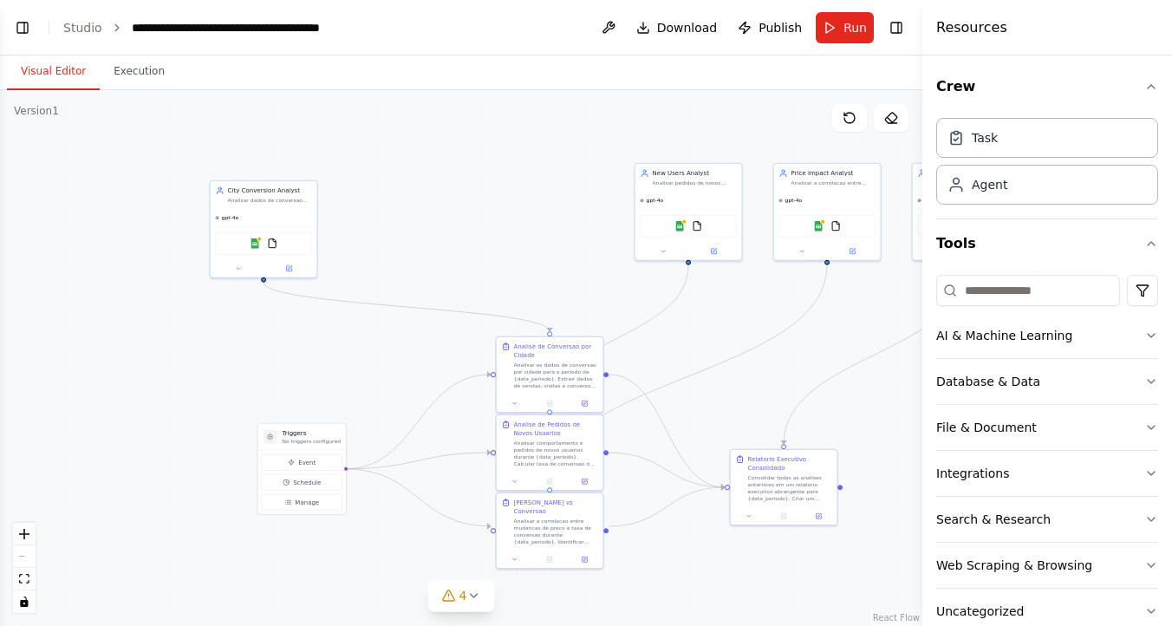
drag, startPoint x: 168, startPoint y: 388, endPoint x: 359, endPoint y: 311, distance: 205.7
click at [360, 311] on div ".deletable-edge-delete-btn { width: 20px; height: 20px; border: 0px solid #ffff…" at bounding box center [461, 358] width 922 height 536
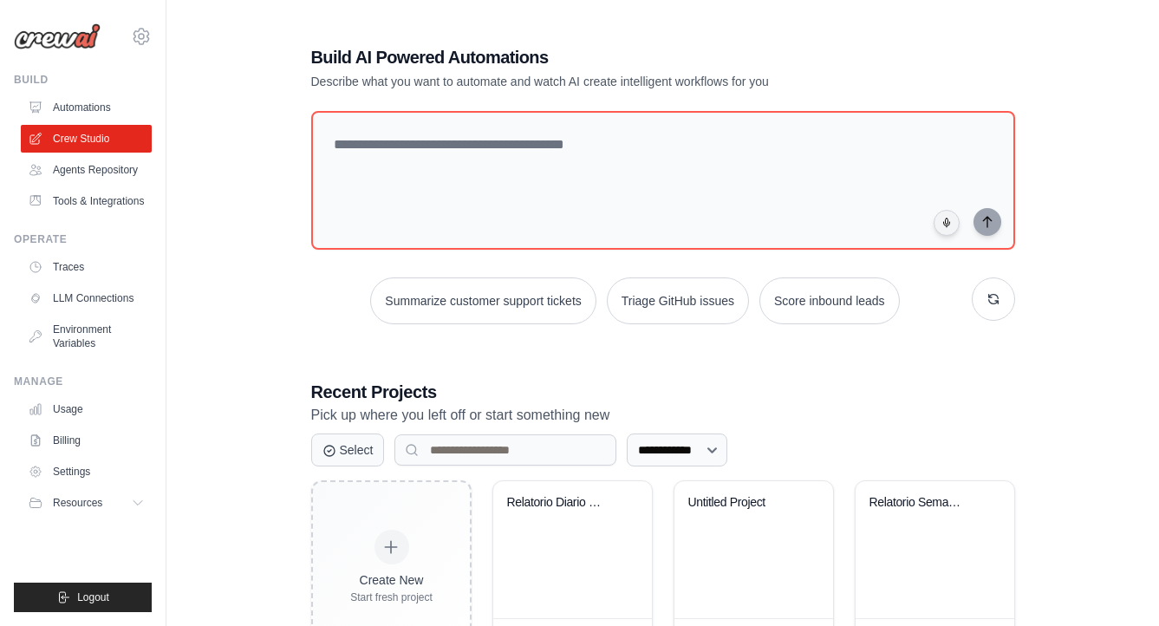
scroll to position [72, 0]
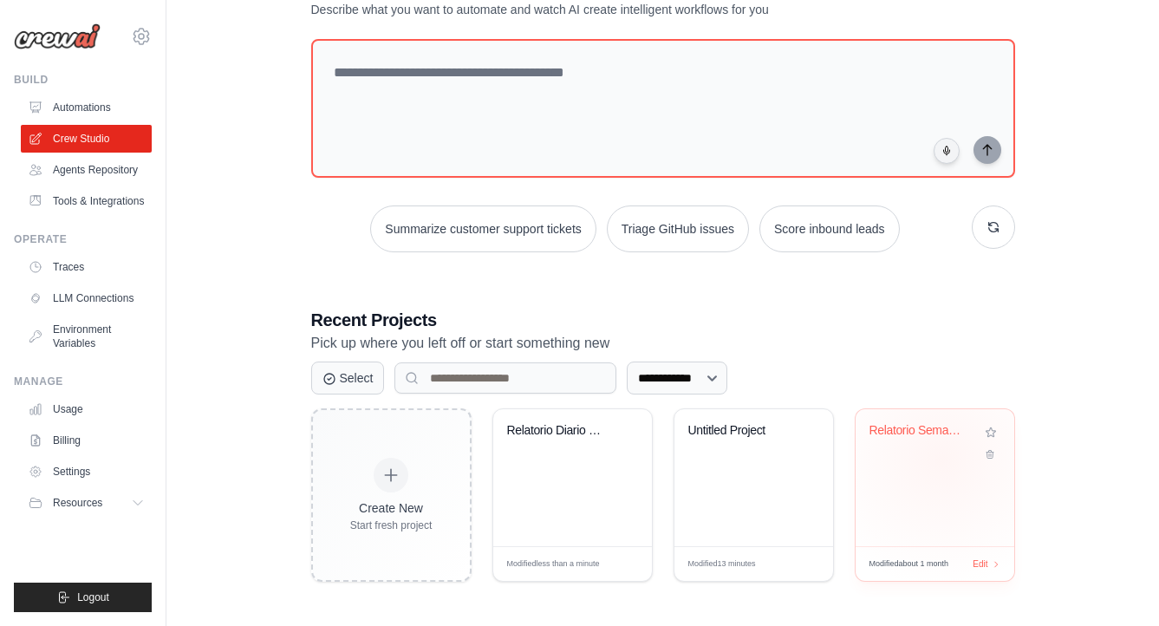
click at [940, 458] on div "Relatorio Semanal Mercado Delivery ..." at bounding box center [934, 443] width 131 height 40
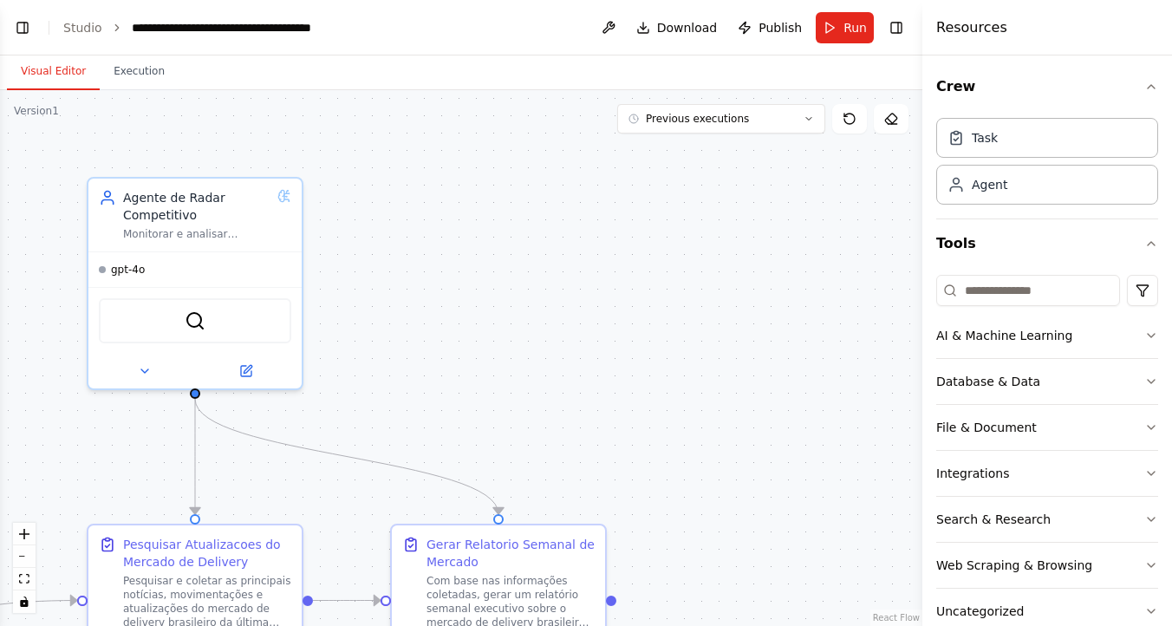
scroll to position [4583, 0]
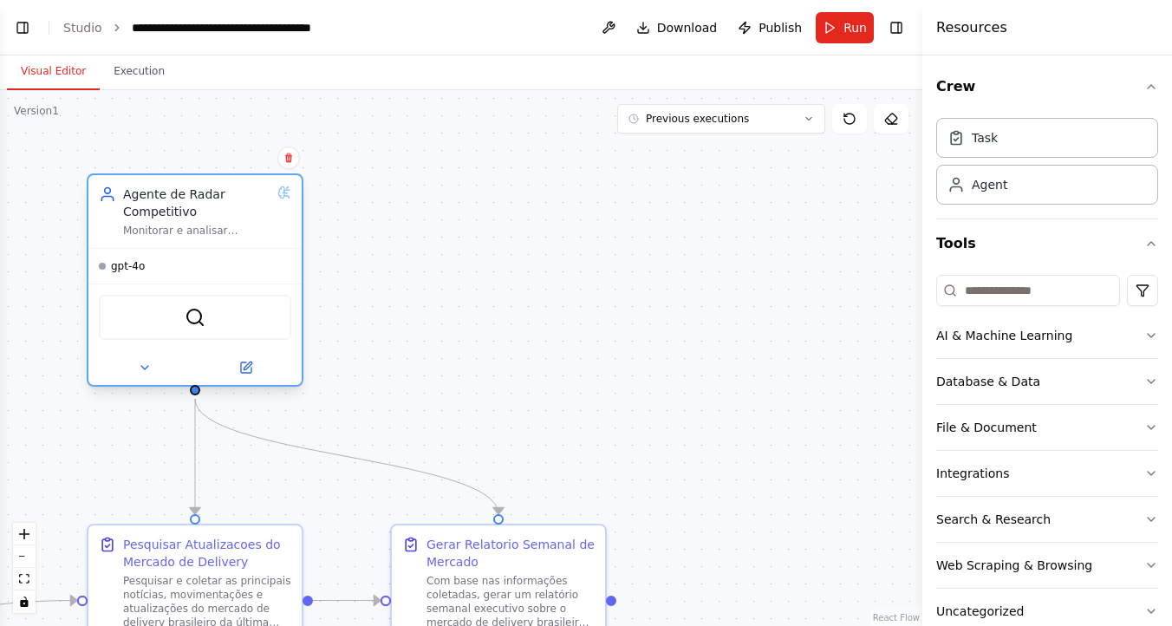
click at [202, 277] on div "gpt-4o" at bounding box center [194, 266] width 213 height 35
click at [250, 365] on icon at bounding box center [248, 365] width 8 height 8
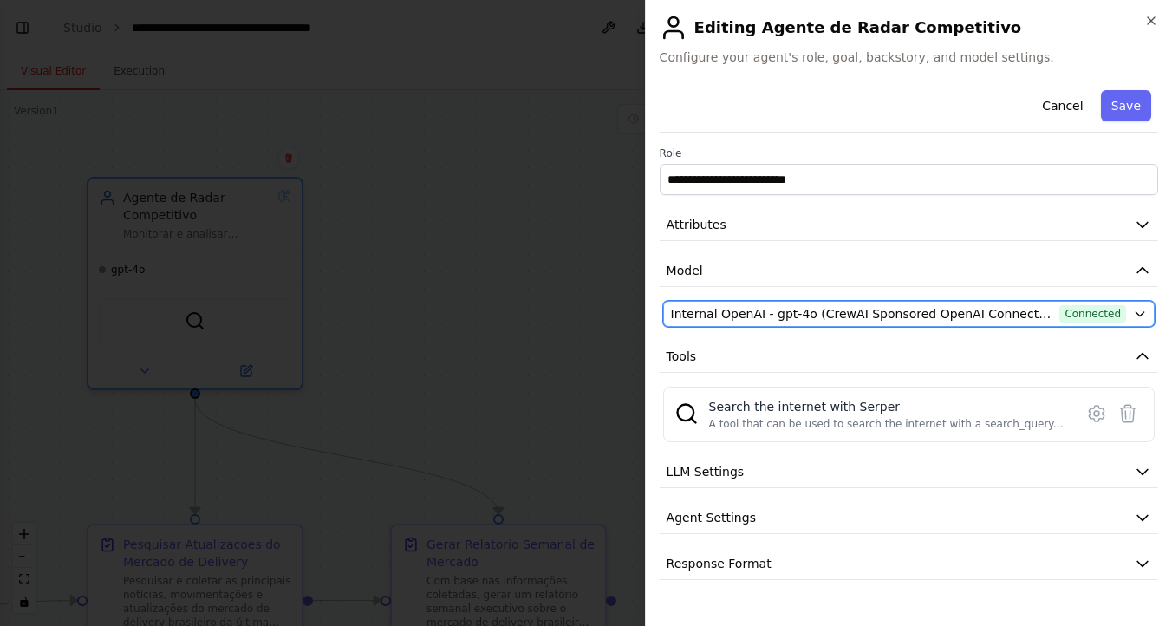
click at [910, 321] on span "Internal OpenAI - gpt-4o (CrewAI Sponsored OpenAI Connection)" at bounding box center [862, 313] width 382 height 17
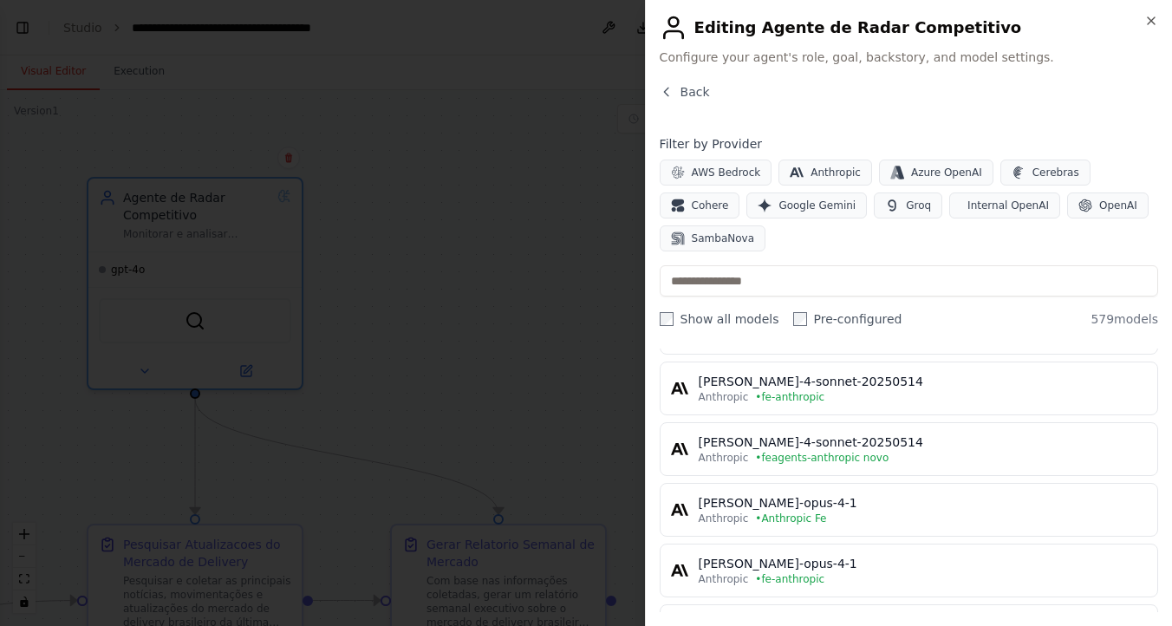
scroll to position [2602, 0]
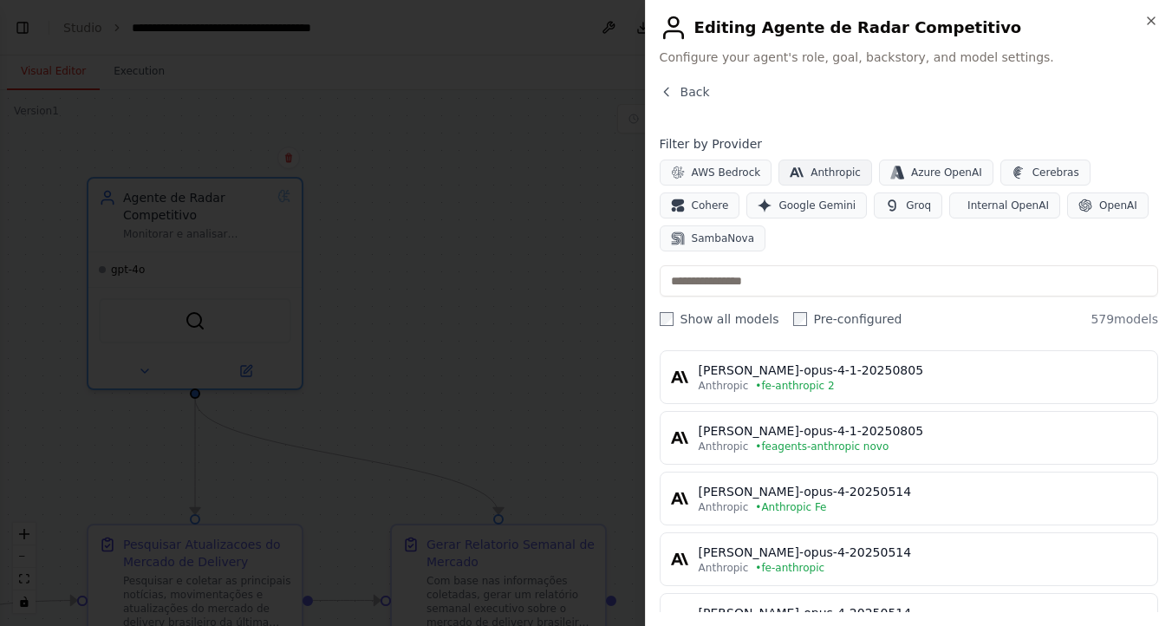
click at [836, 169] on span "Anthropic" at bounding box center [835, 173] width 50 height 14
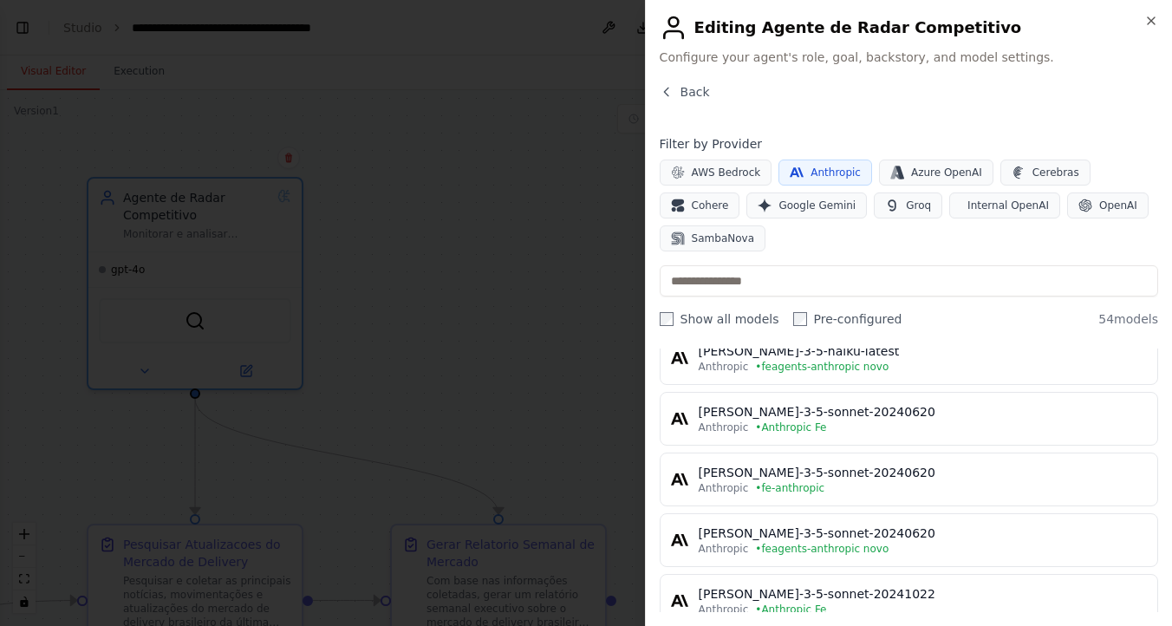
scroll to position [0, 0]
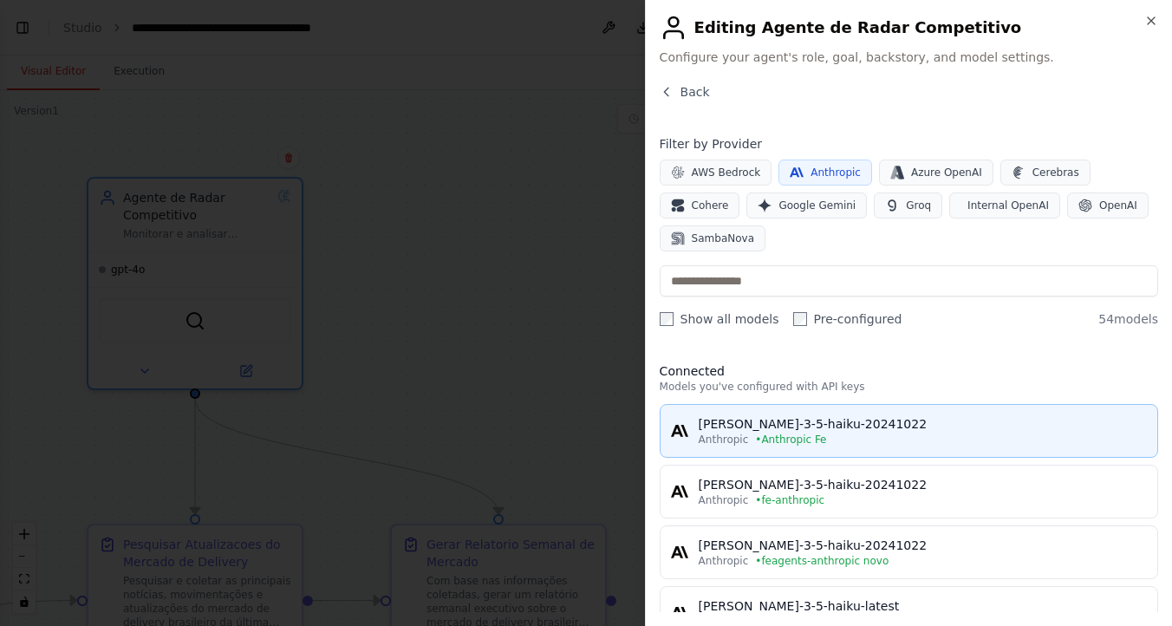
click at [814, 405] on button "[PERSON_NAME]-3-5-haiku-20241022 [PERSON_NAME] Fe" at bounding box center [909, 431] width 498 height 54
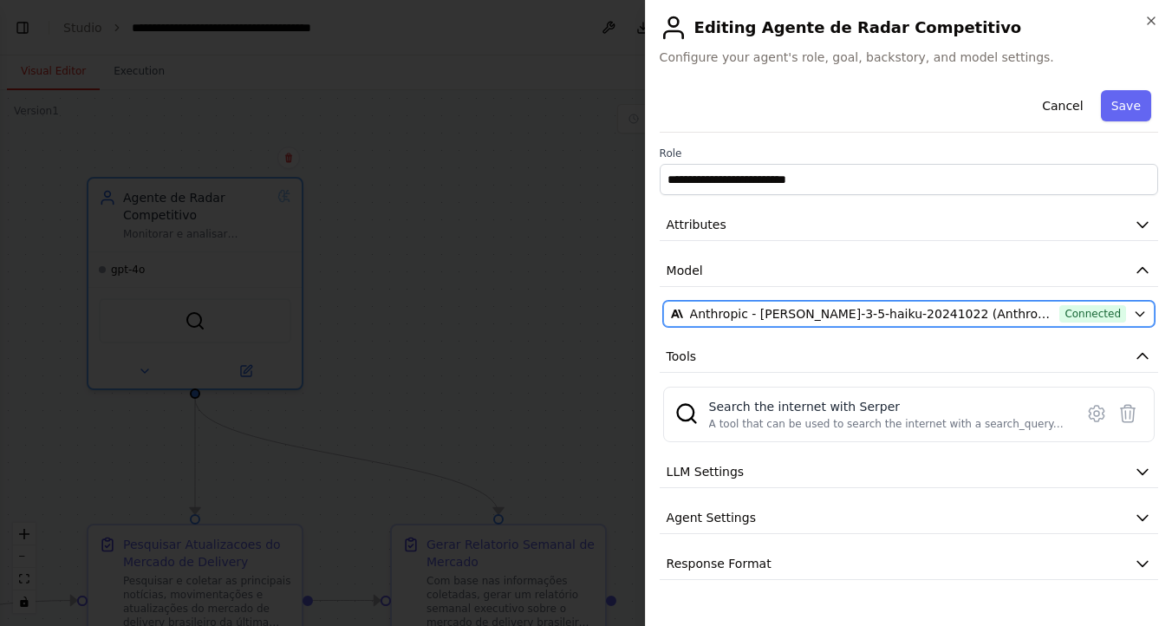
click at [852, 305] on span "Anthropic - [PERSON_NAME]-3-5-haiku-20241022 (Anthropic Fe)" at bounding box center [871, 313] width 363 height 17
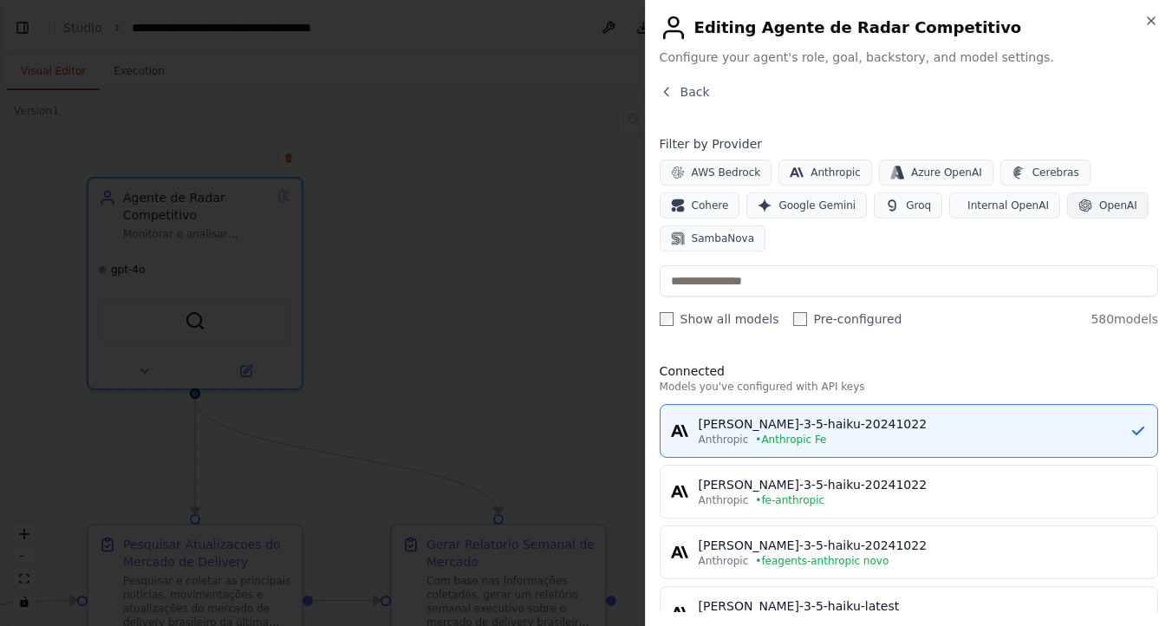
click at [1115, 213] on button "OpenAI" at bounding box center [1107, 205] width 81 height 26
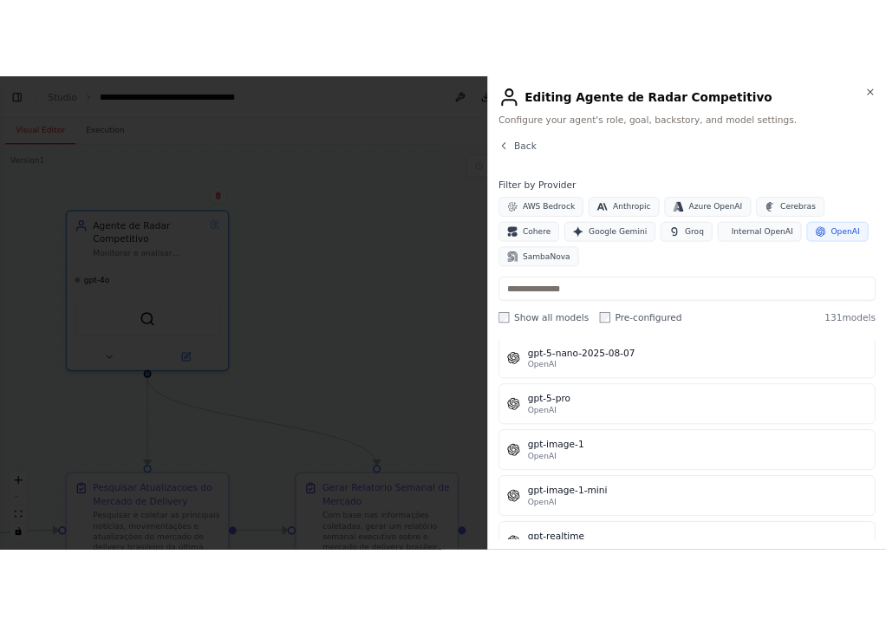
scroll to position [4645, 0]
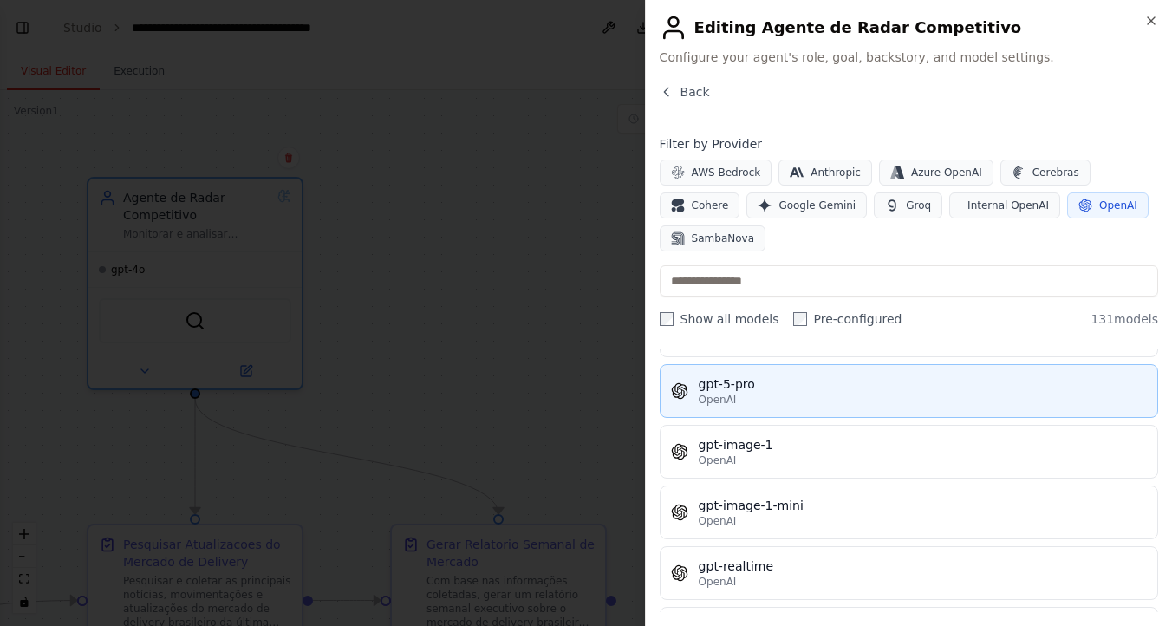
click at [842, 384] on div "gpt-5-pro" at bounding box center [923, 383] width 448 height 17
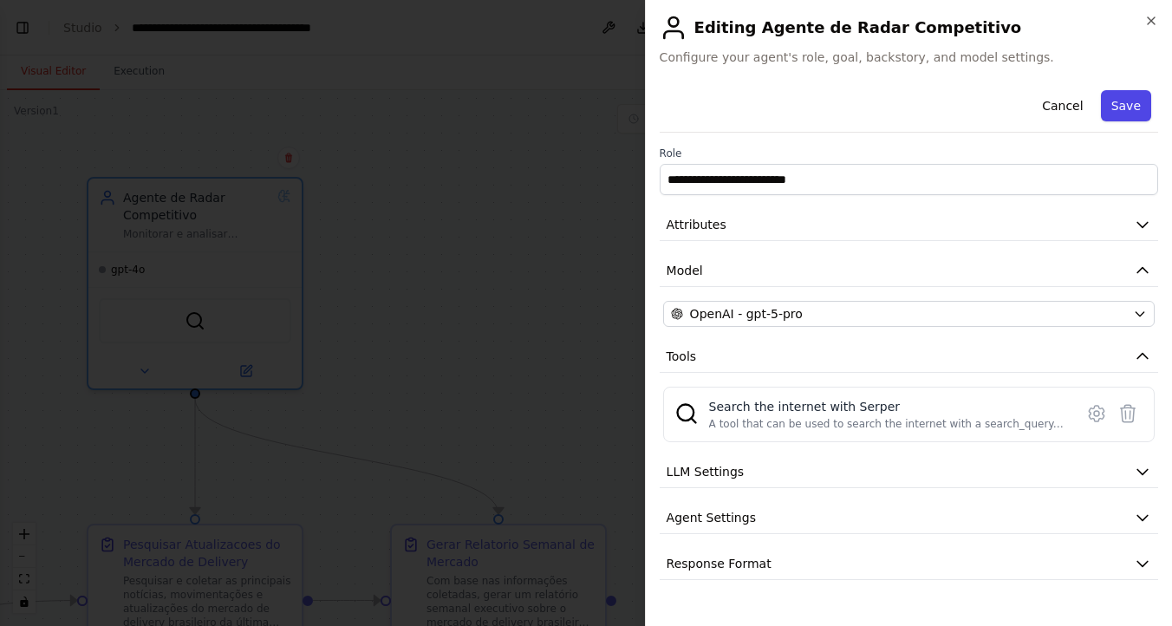
click at [1133, 105] on button "Save" at bounding box center [1126, 105] width 50 height 31
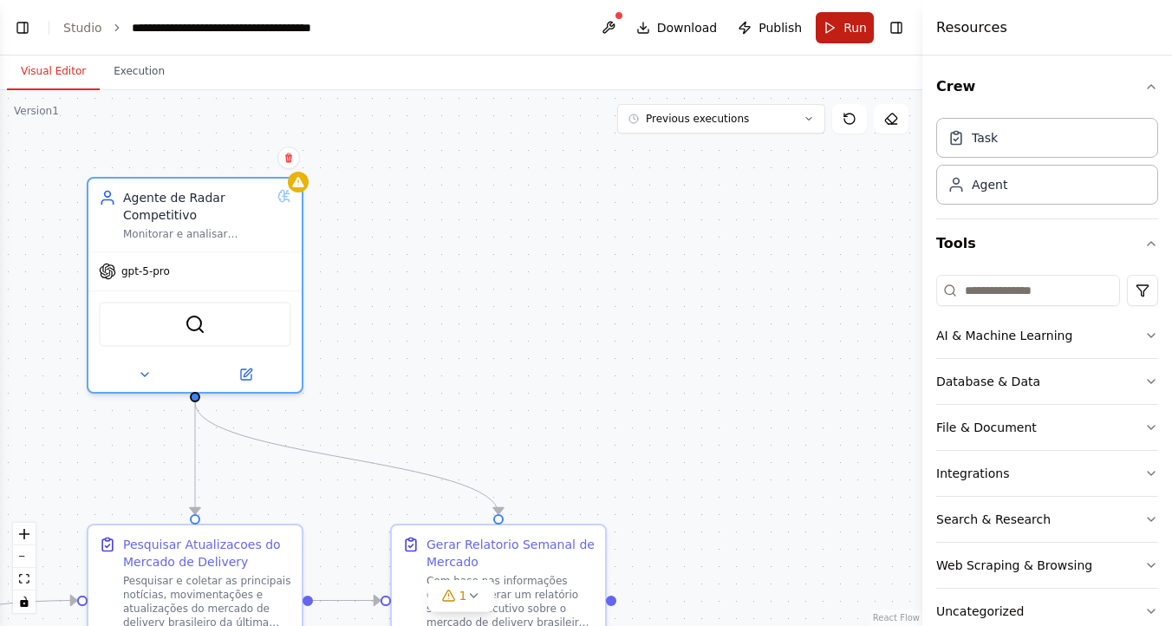
click at [834, 27] on button "Run" at bounding box center [845, 27] width 58 height 31
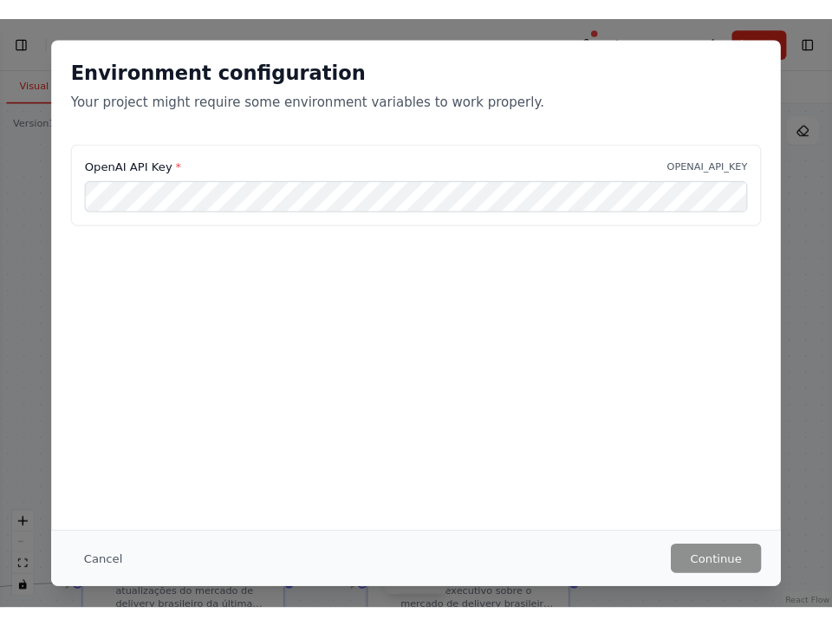
scroll to position [4644, 0]
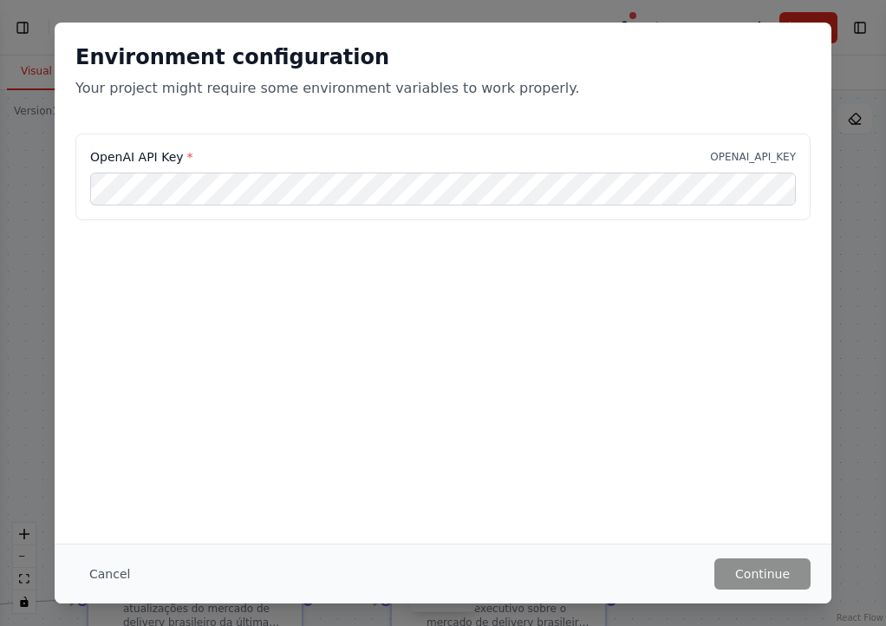
click at [821, 66] on div "Environment configuration Your project might require some environment variables…" at bounding box center [443, 78] width 777 height 111
click at [847, 63] on div "Environment configuration Your project might require some environment variables…" at bounding box center [443, 313] width 886 height 626
click at [94, 578] on button "Cancel" at bounding box center [109, 573] width 68 height 31
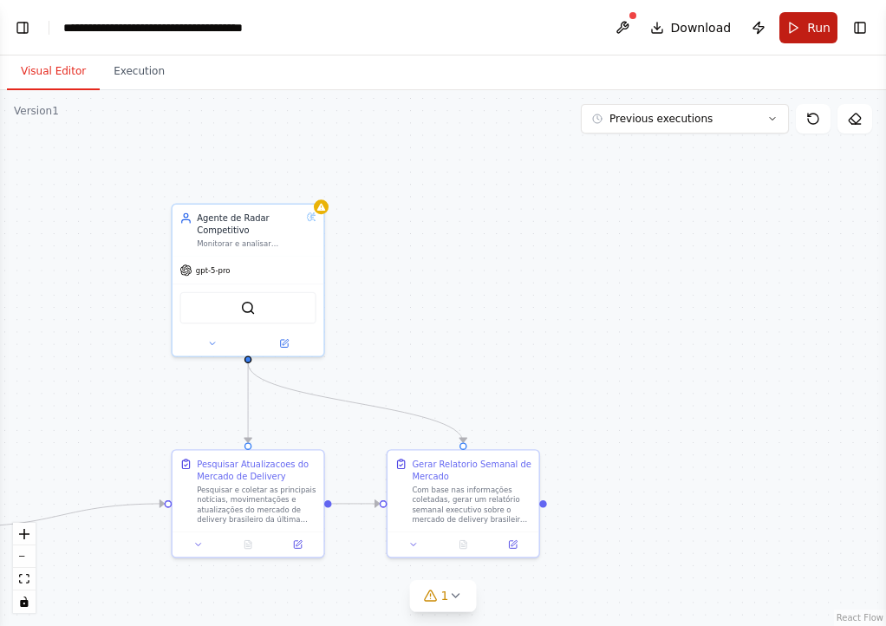
click at [814, 26] on span "Run" at bounding box center [818, 27] width 23 height 17
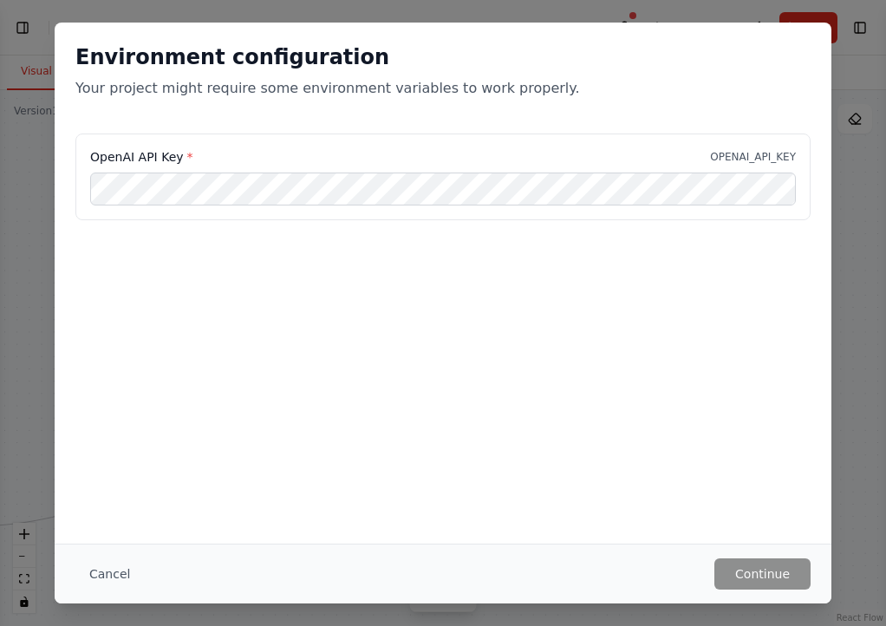
click at [854, 131] on div "Environment configuration Your project might require some environment variables…" at bounding box center [443, 313] width 886 height 626
click at [837, 257] on div "Environment configuration Your project might require some environment variables…" at bounding box center [443, 313] width 886 height 626
click at [81, 610] on div "Environment configuration Your project might require some environment variables…" at bounding box center [443, 313] width 886 height 626
click at [110, 569] on button "Cancel" at bounding box center [109, 573] width 68 height 31
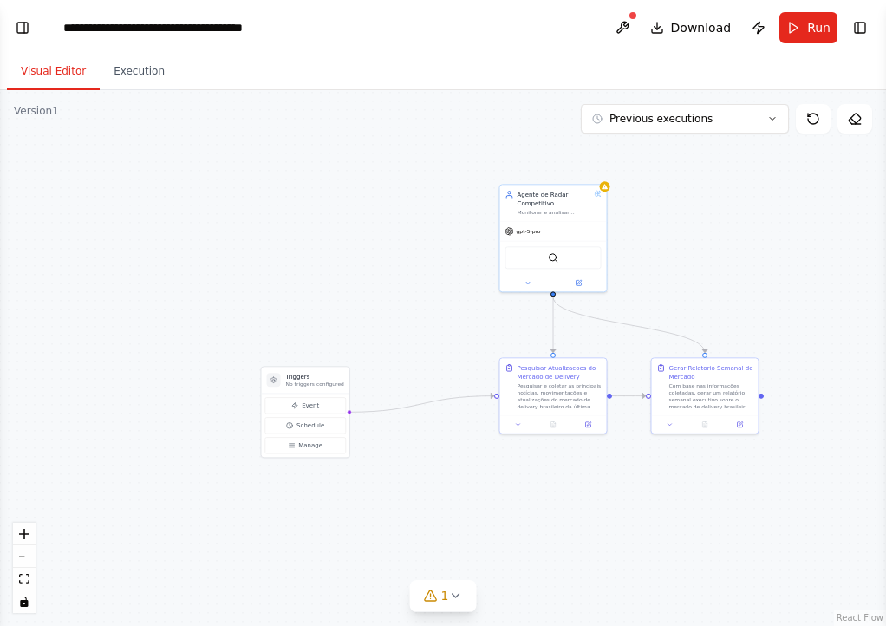
drag, startPoint x: 555, startPoint y: 302, endPoint x: 753, endPoint y: 260, distance: 203.0
click at [754, 260] on div ".deletable-edge-delete-btn { width: 20px; height: 20px; border: 0px solid #ffff…" at bounding box center [443, 358] width 886 height 536
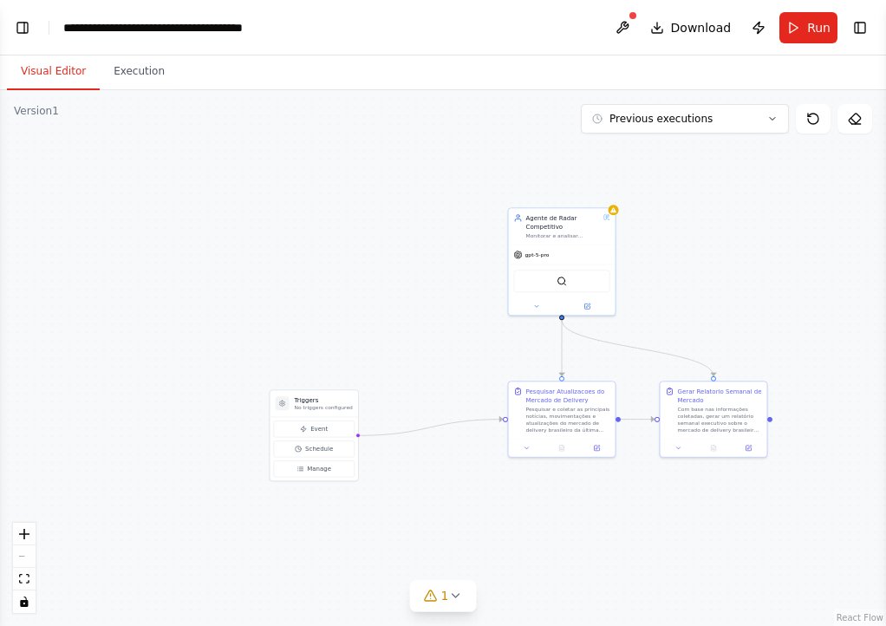
drag, startPoint x: 247, startPoint y: 315, endPoint x: 259, endPoint y: 359, distance: 45.8
click at [262, 359] on div ".deletable-edge-delete-btn { width: 20px; height: 20px; border: 0px solid #ffff…" at bounding box center [443, 358] width 886 height 536
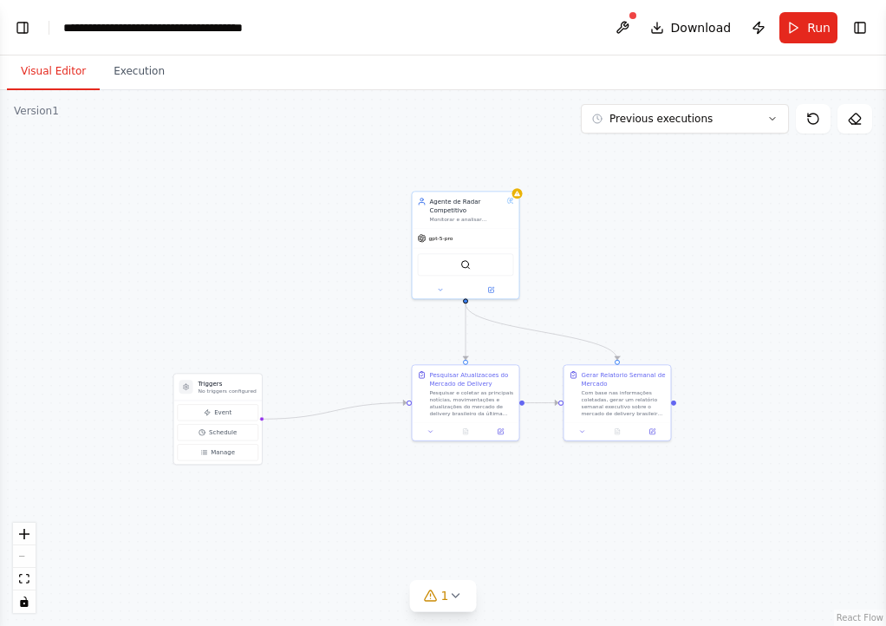
drag, startPoint x: 259, startPoint y: 359, endPoint x: 158, endPoint y: 322, distance: 108.0
click at [158, 322] on div ".deletable-edge-delete-btn { width: 20px; height: 20px; border: 0px solid #ffff…" at bounding box center [443, 358] width 886 height 536
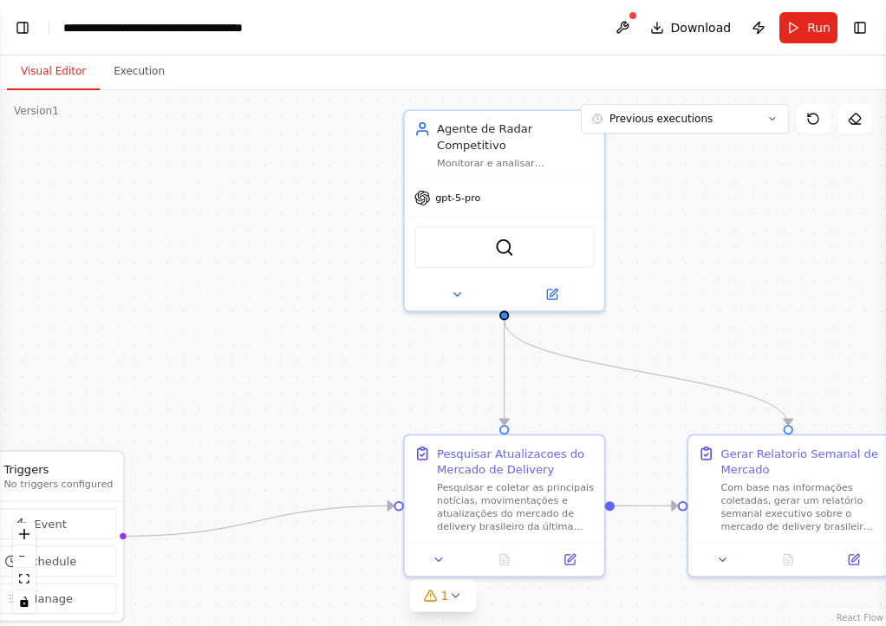
drag, startPoint x: 275, startPoint y: 276, endPoint x: 147, endPoint y: 268, distance: 127.6
click at [147, 268] on div ".deletable-edge-delete-btn { width: 20px; height: 20px; border: 0px solid #ffff…" at bounding box center [443, 358] width 886 height 536
click at [131, 212] on div ".deletable-edge-delete-btn { width: 20px; height: 20px; border: 0px solid #ffff…" at bounding box center [443, 358] width 886 height 536
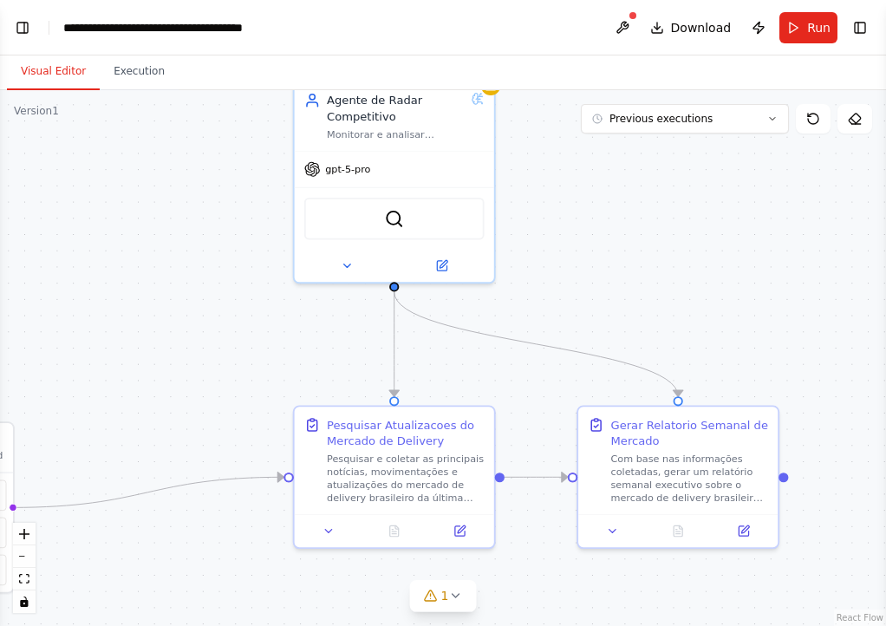
drag, startPoint x: 362, startPoint y: 340, endPoint x: 252, endPoint y: 310, distance: 113.9
click at [252, 310] on div ".deletable-edge-delete-btn { width: 20px; height: 20px; border: 0px solid #ffff…" at bounding box center [443, 358] width 886 height 536
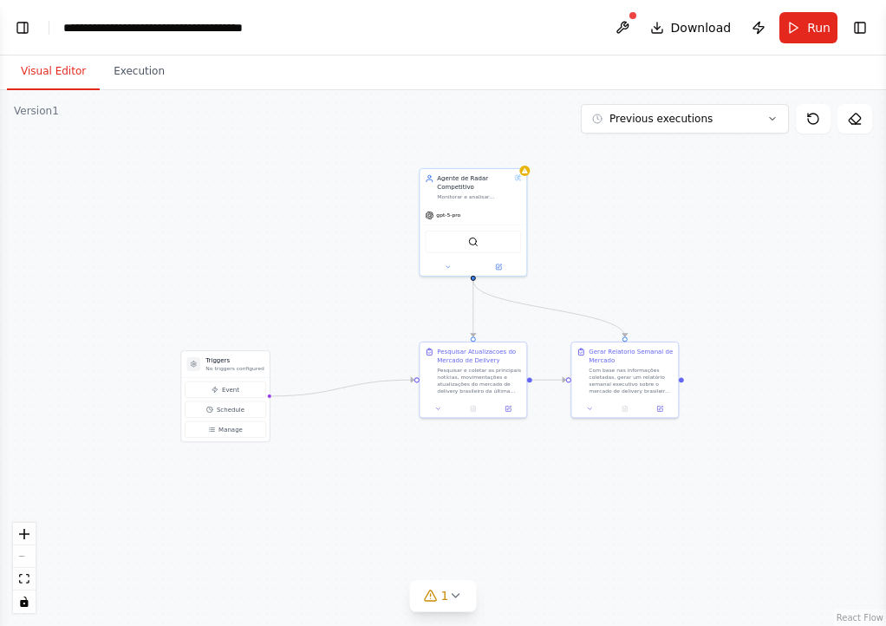
drag, startPoint x: 579, startPoint y: 243, endPoint x: 401, endPoint y: 331, distance: 198.4
click at [401, 335] on div ".deletable-edge-delete-btn { width: 20px; height: 20px; border: 0px solid #ffff…" at bounding box center [443, 358] width 886 height 536
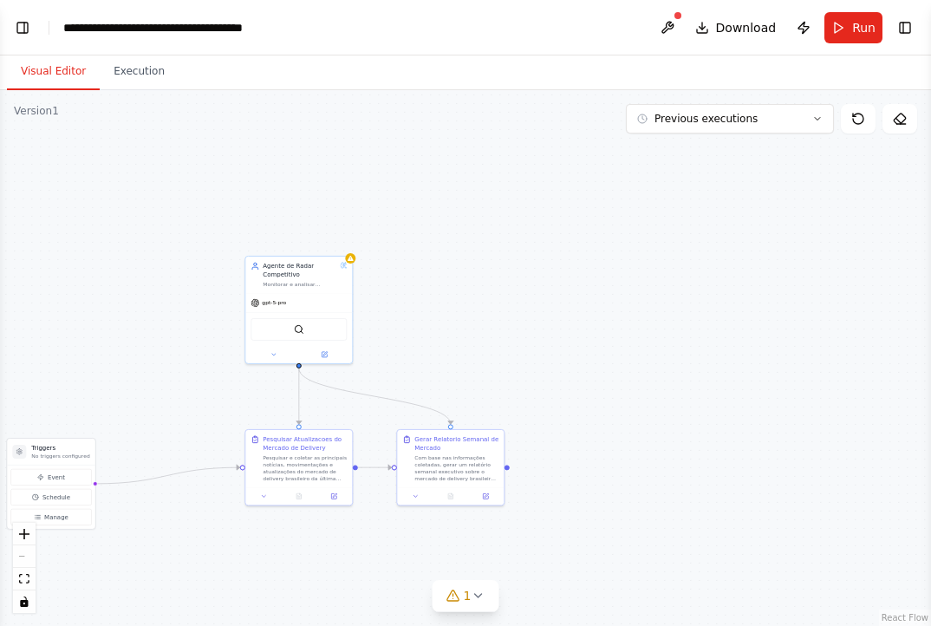
scroll to position [4583, 0]
